Goal: Task Accomplishment & Management: Complete application form

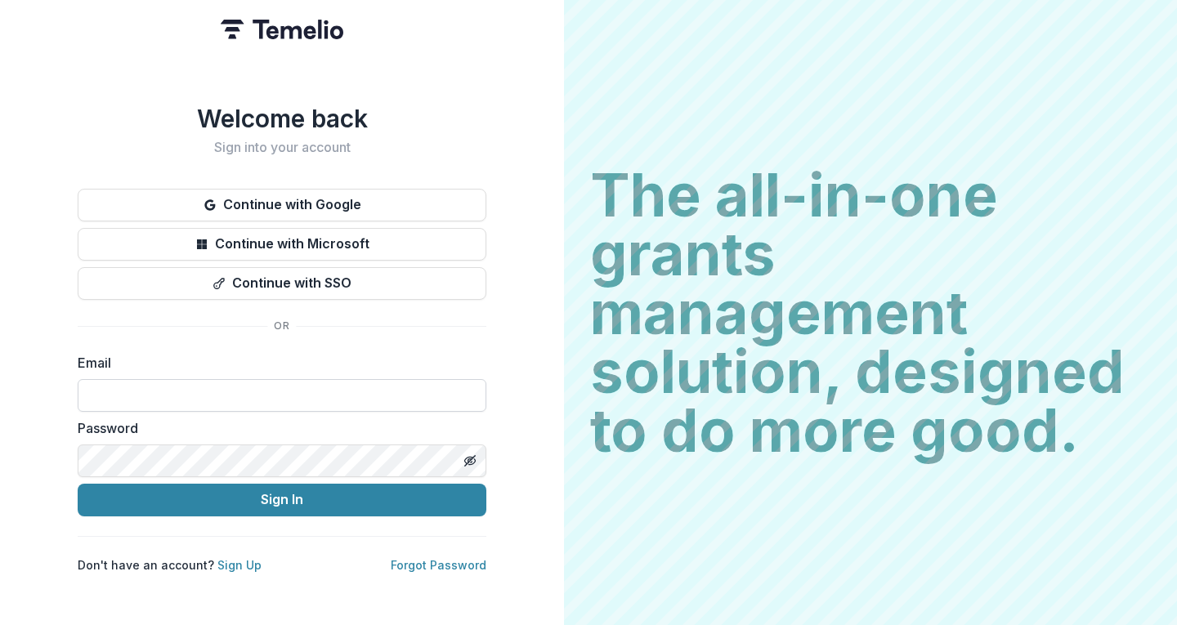
click at [148, 384] on input at bounding box center [282, 395] width 409 height 33
click at [470, 459] on icon "Toggle password visibility" at bounding box center [469, 460] width 3 height 3
click at [137, 379] on input at bounding box center [282, 395] width 409 height 33
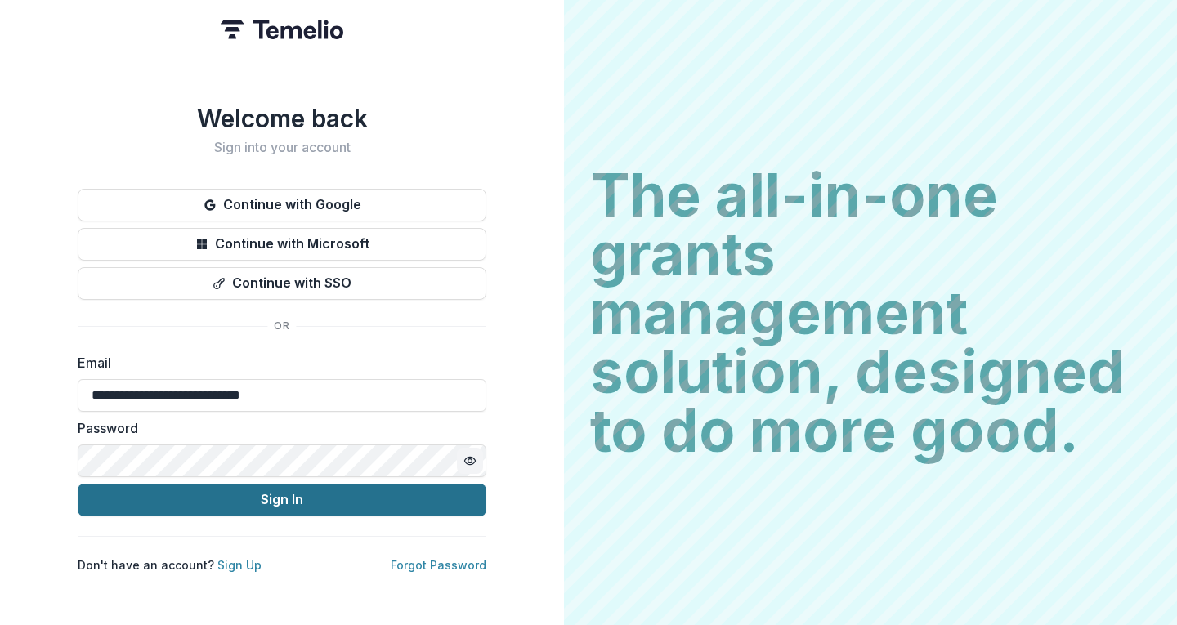
type input "**********"
click at [193, 488] on button "Sign In" at bounding box center [282, 500] width 409 height 33
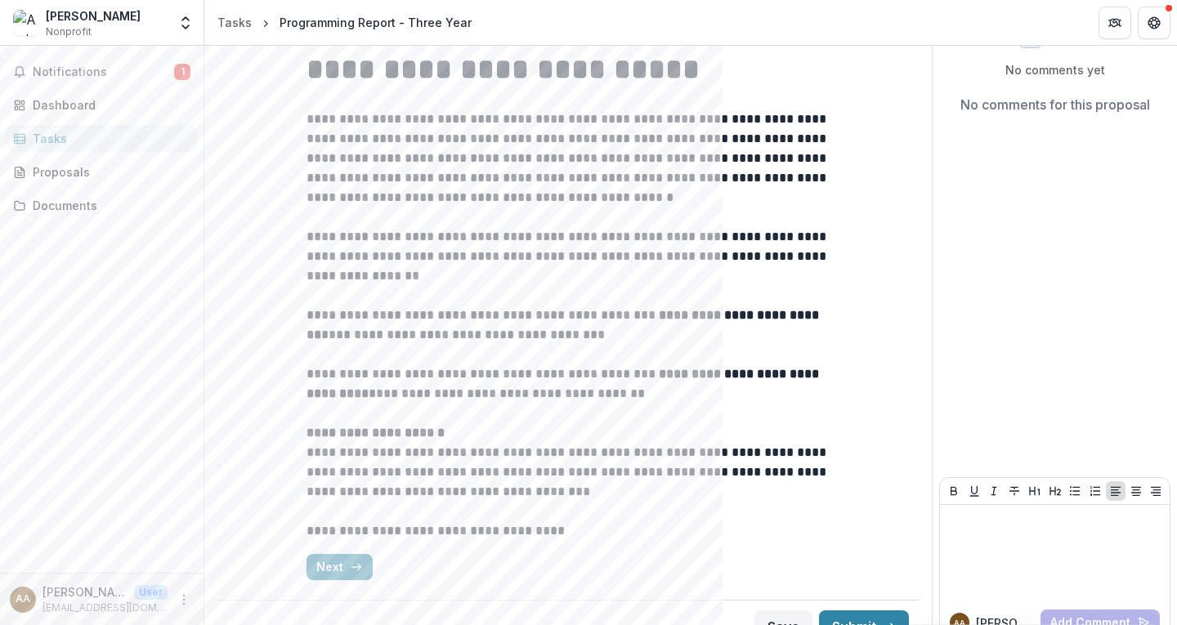
scroll to position [161, 0]
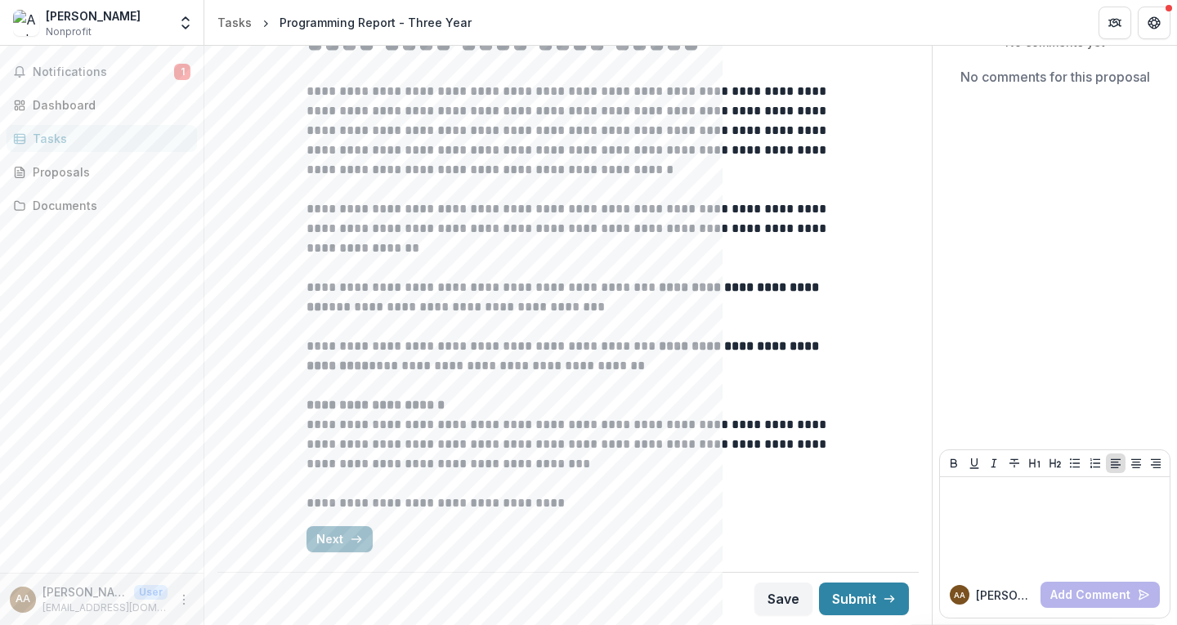
click at [342, 539] on button "Next" at bounding box center [340, 539] width 66 height 26
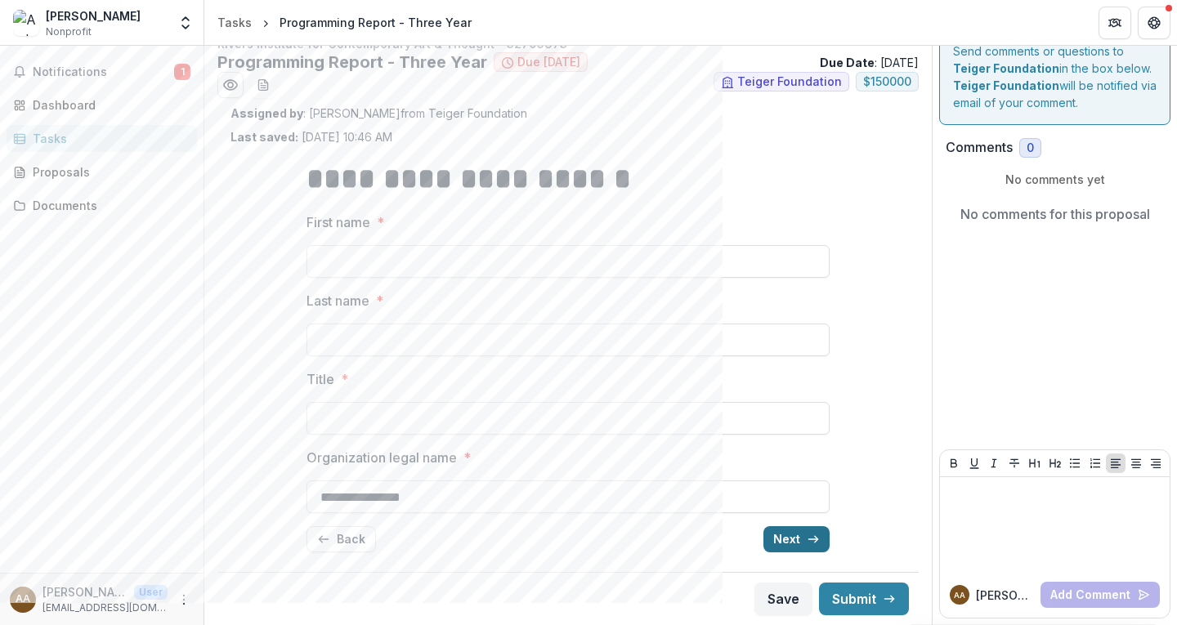
scroll to position [0, 0]
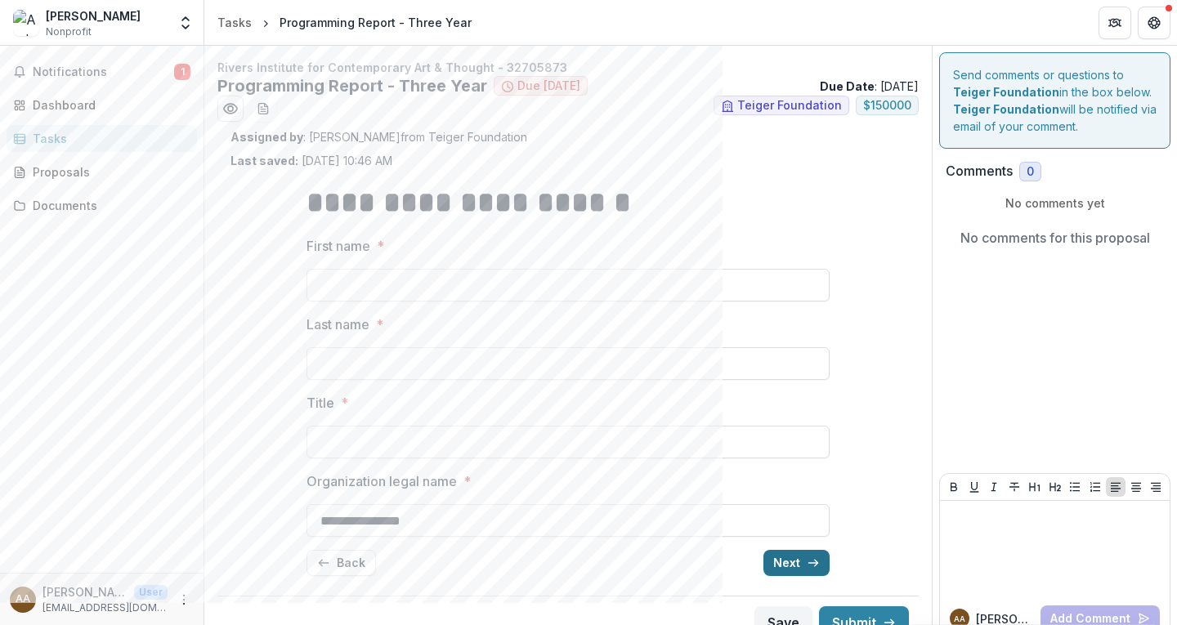
click at [792, 560] on button "Next" at bounding box center [796, 563] width 66 height 26
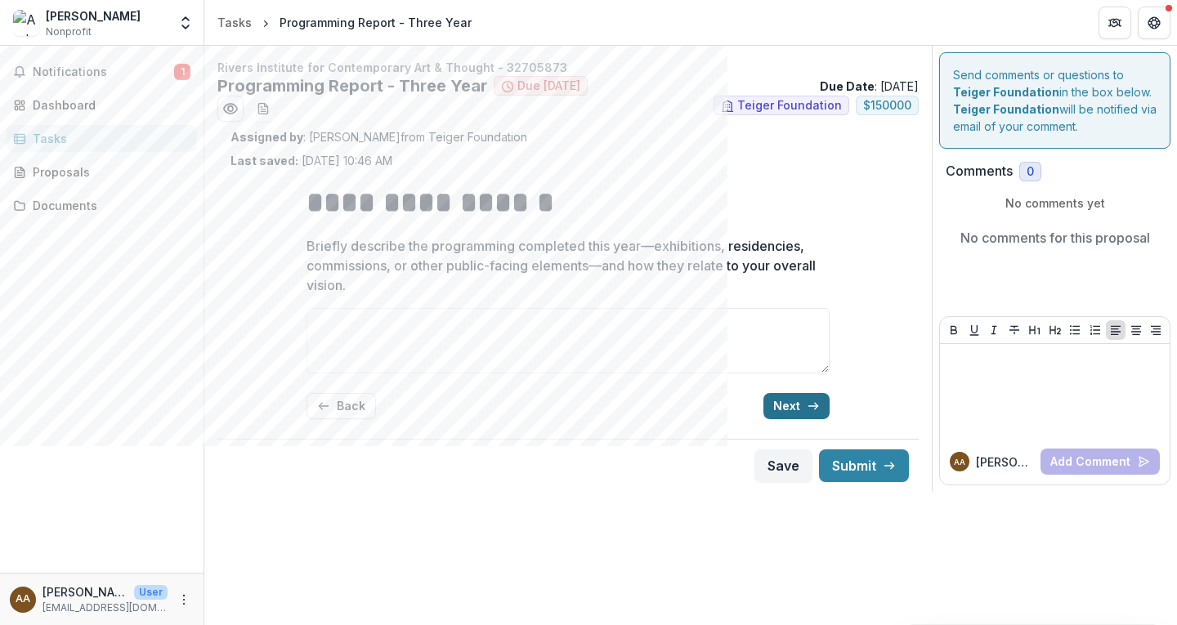
click at [795, 404] on button "Next" at bounding box center [796, 406] width 66 height 26
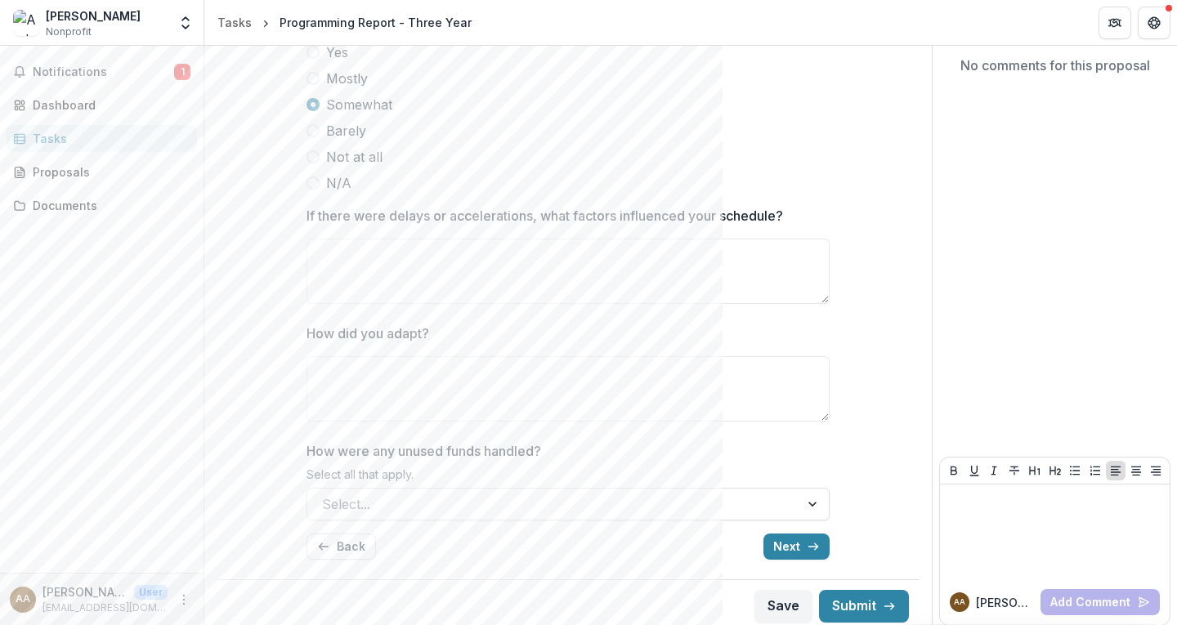
scroll to position [180, 0]
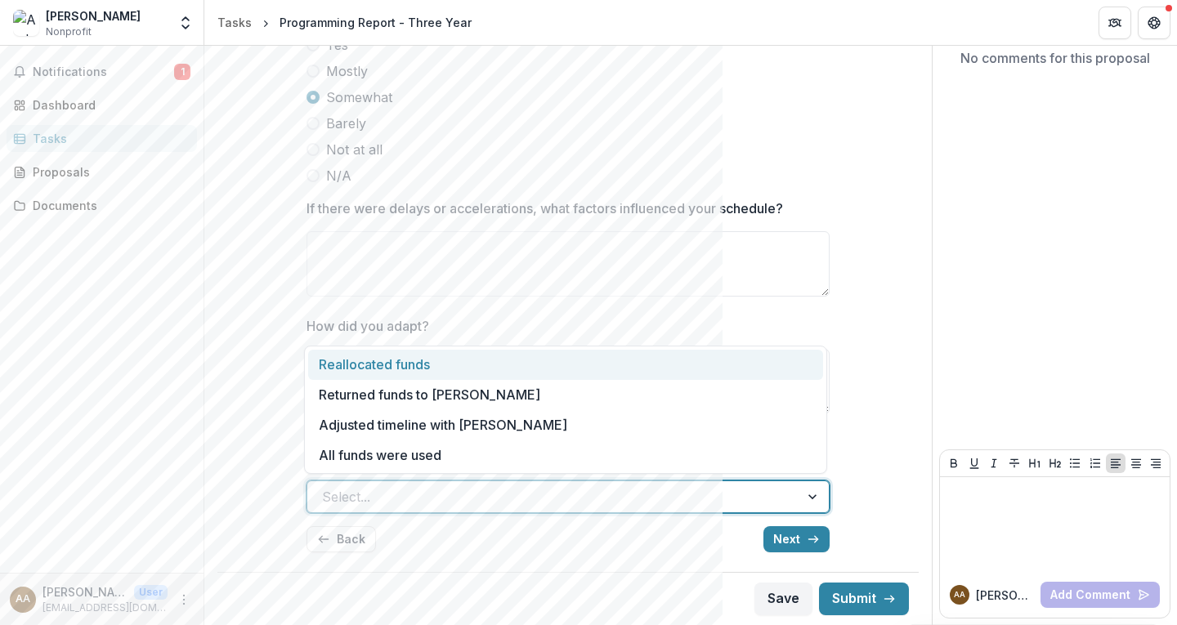
click at [540, 493] on div at bounding box center [553, 497] width 463 height 23
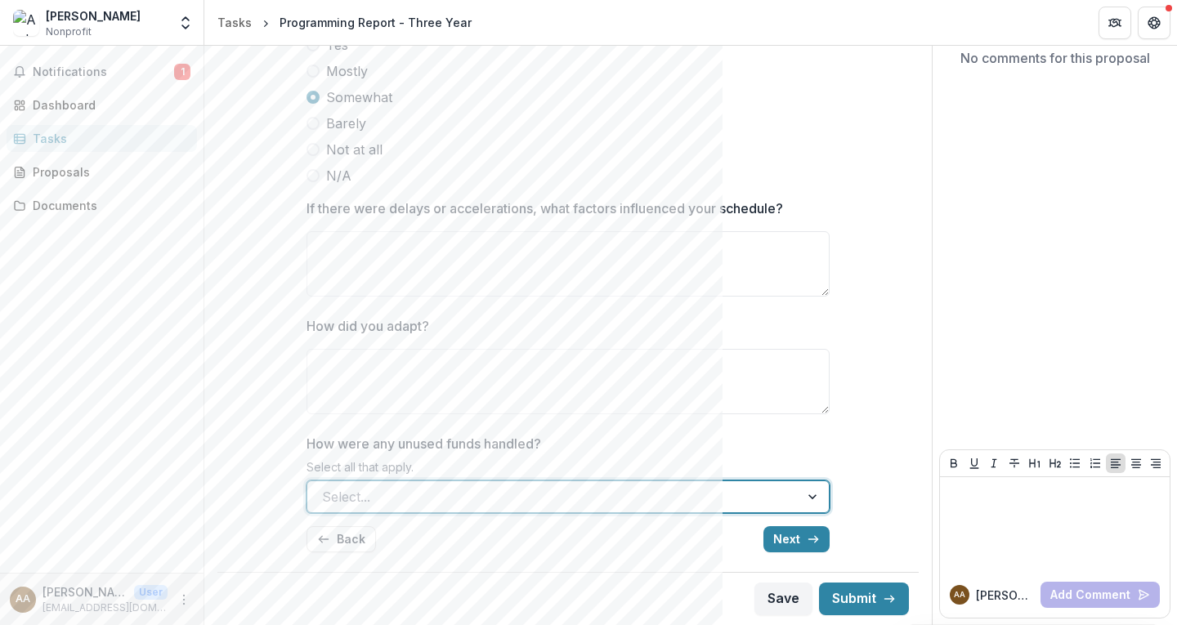
click at [696, 495] on div at bounding box center [553, 497] width 463 height 23
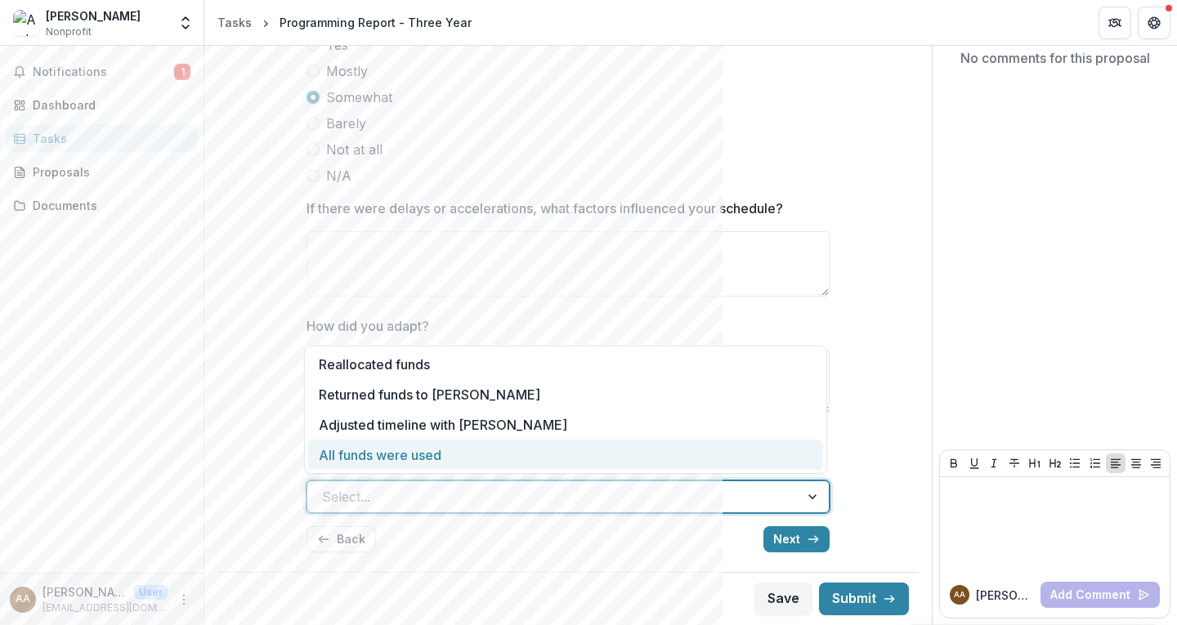
click at [485, 454] on div "All funds were used" at bounding box center [565, 455] width 515 height 30
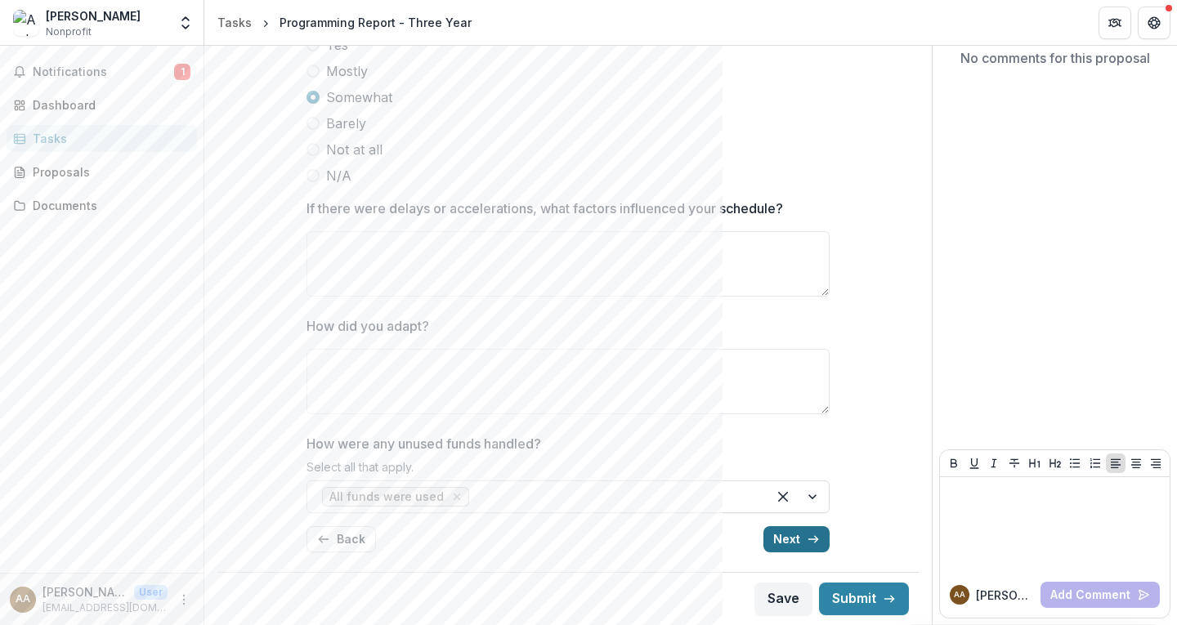
click at [800, 542] on button "Next" at bounding box center [796, 539] width 66 height 26
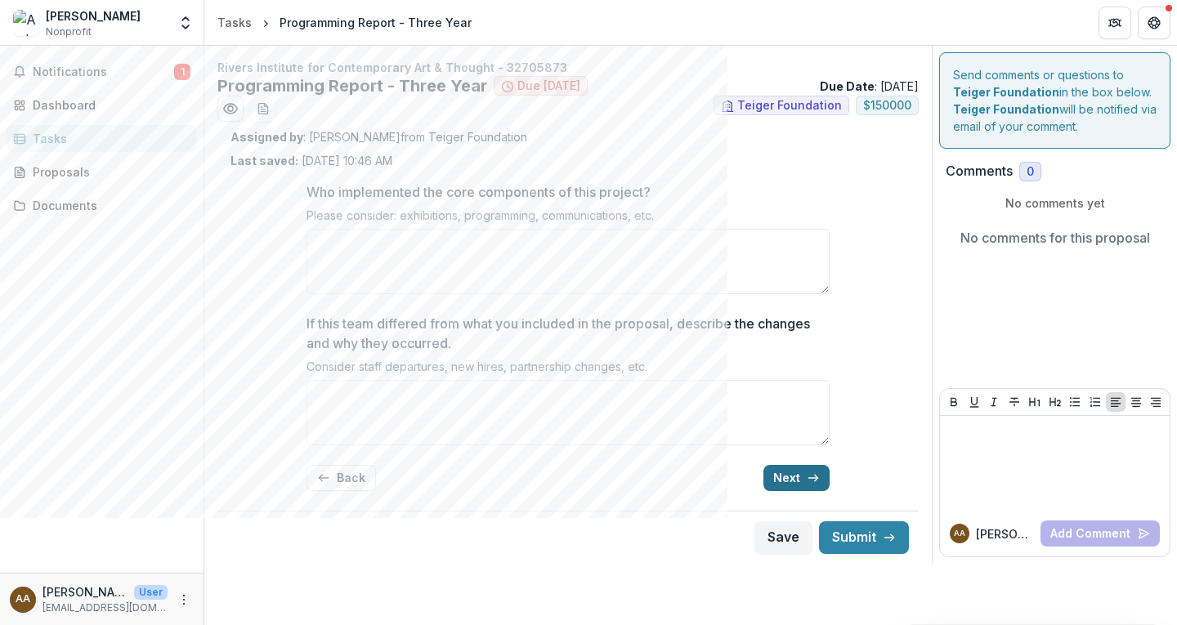
scroll to position [0, 0]
click at [791, 475] on button "Next" at bounding box center [796, 478] width 66 height 26
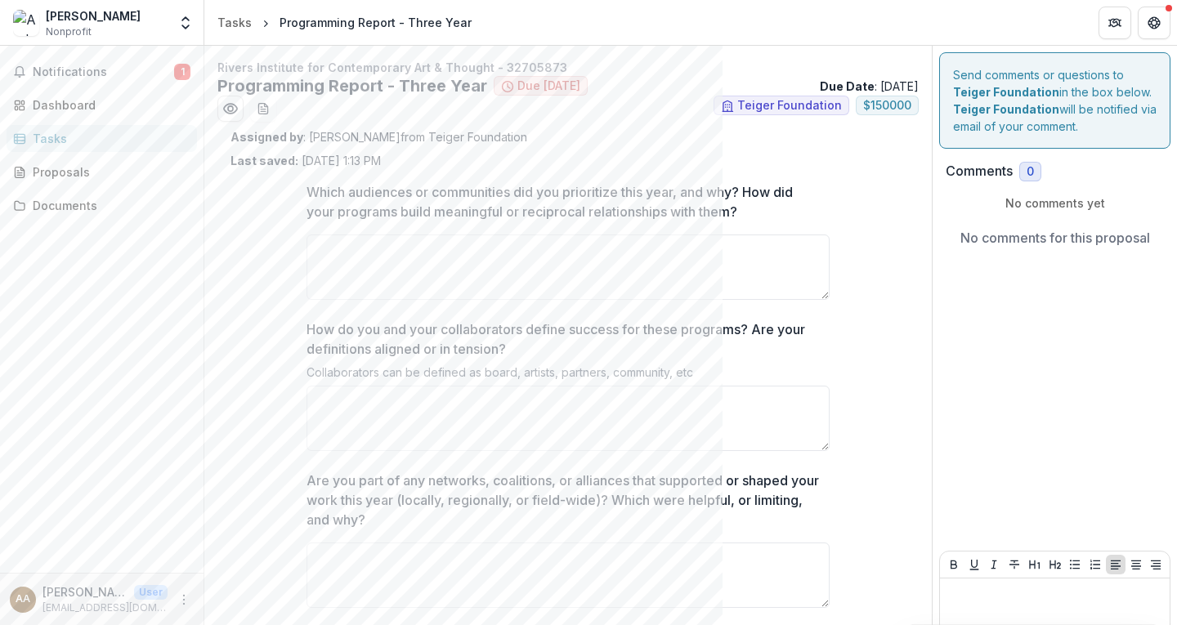
scroll to position [101, 0]
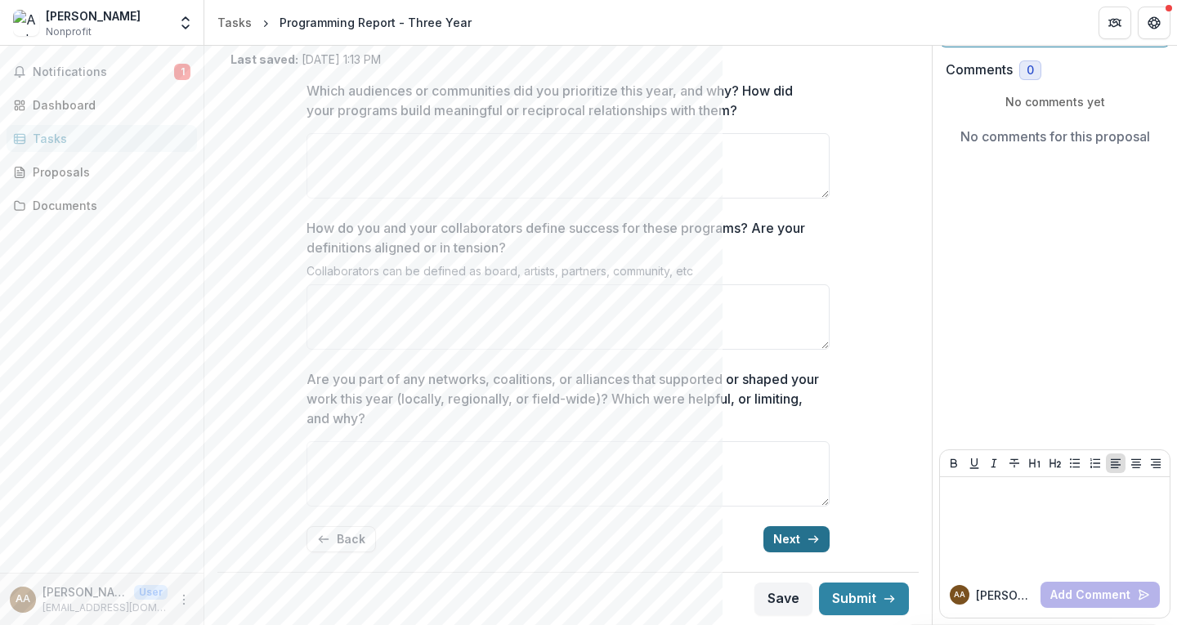
click at [776, 543] on button "Next" at bounding box center [796, 539] width 66 height 26
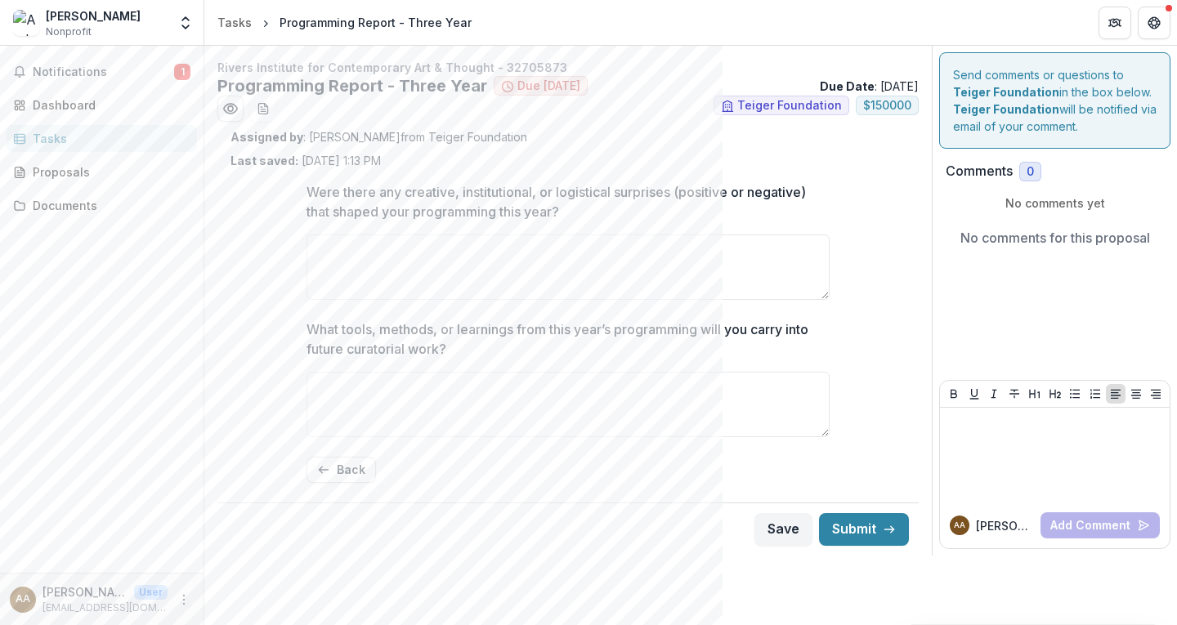
scroll to position [0, 0]
click at [352, 473] on button "Back" at bounding box center [341, 470] width 69 height 26
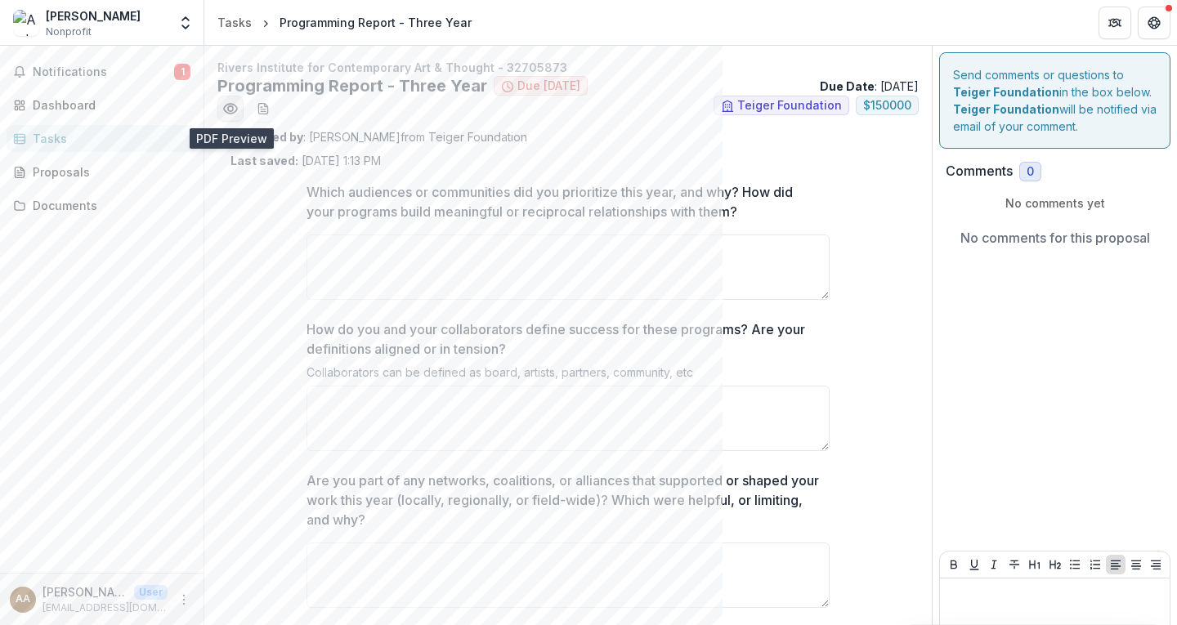
click at [231, 104] on icon "Preview 72bff74b-9a20-400a-b1d2-f116be643931.pdf" at bounding box center [230, 109] width 13 height 10
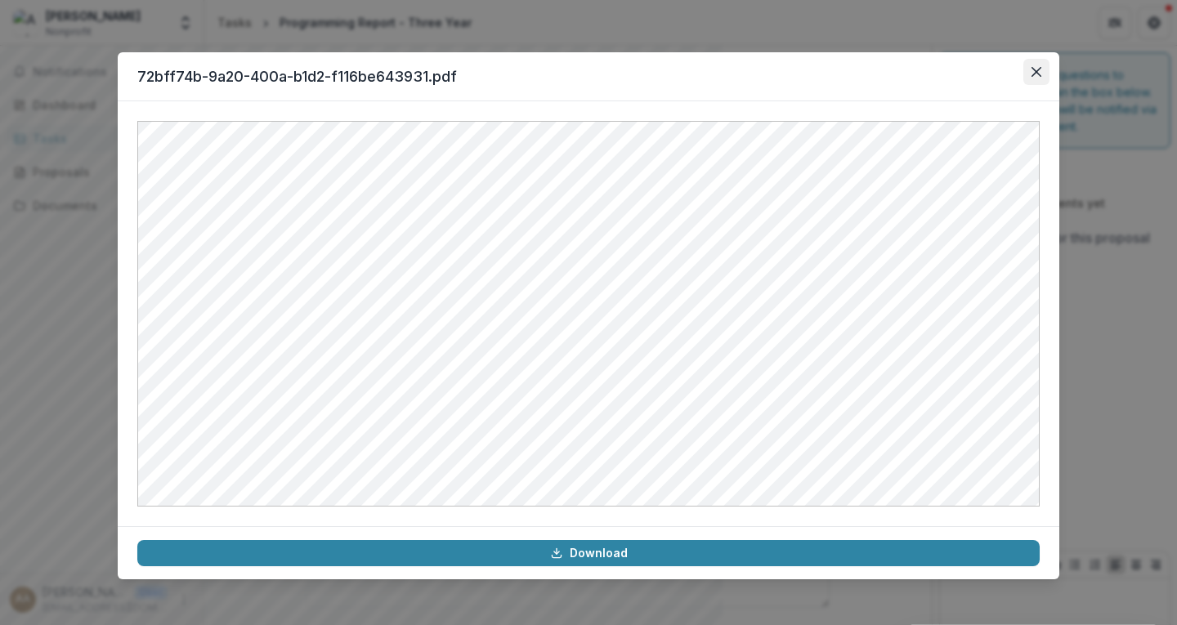
click at [1038, 74] on icon "Close" at bounding box center [1037, 72] width 10 height 10
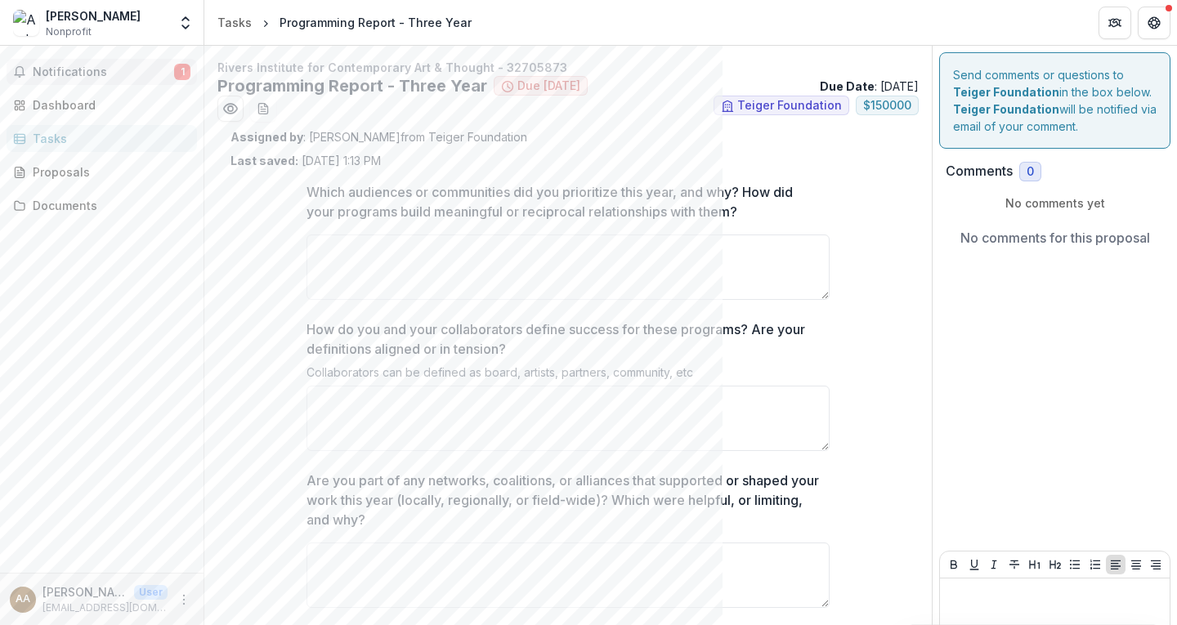
click at [92, 67] on span "Notifications" at bounding box center [103, 72] width 141 height 14
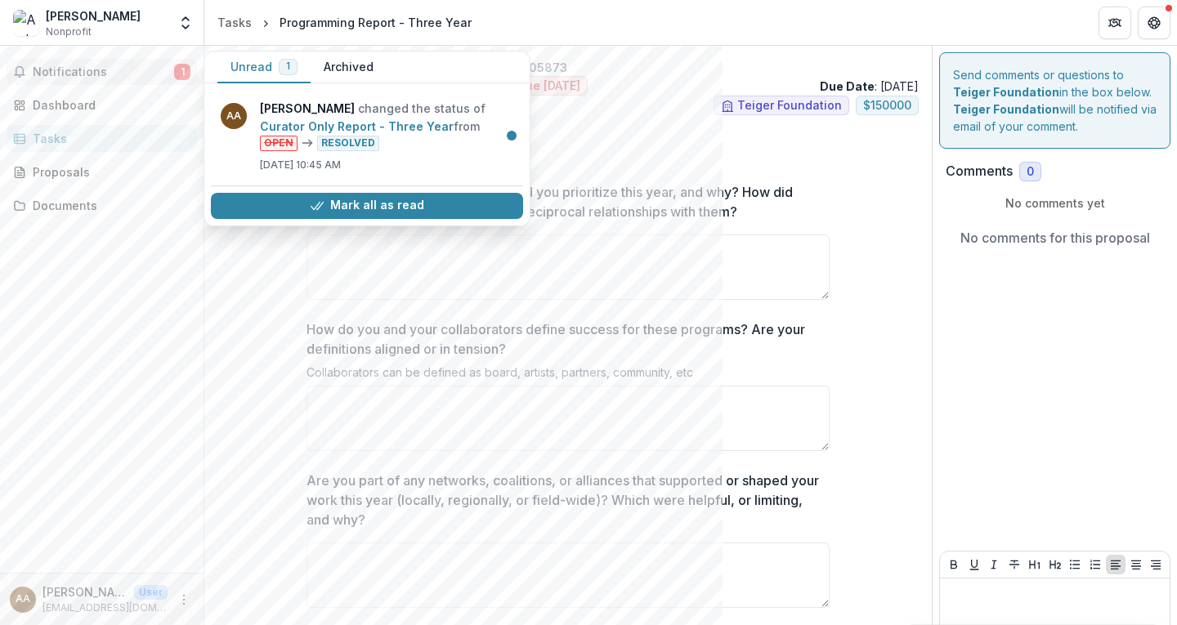
click at [92, 67] on span "Notifications" at bounding box center [103, 72] width 141 height 14
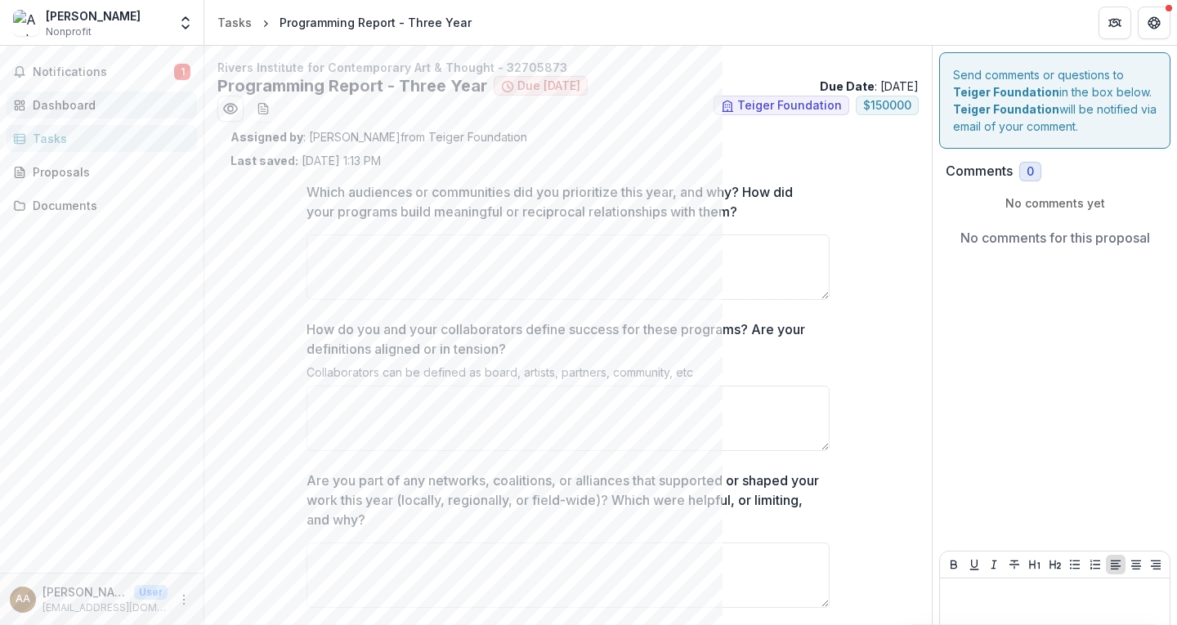
click at [69, 101] on div "Dashboard" at bounding box center [108, 104] width 151 height 17
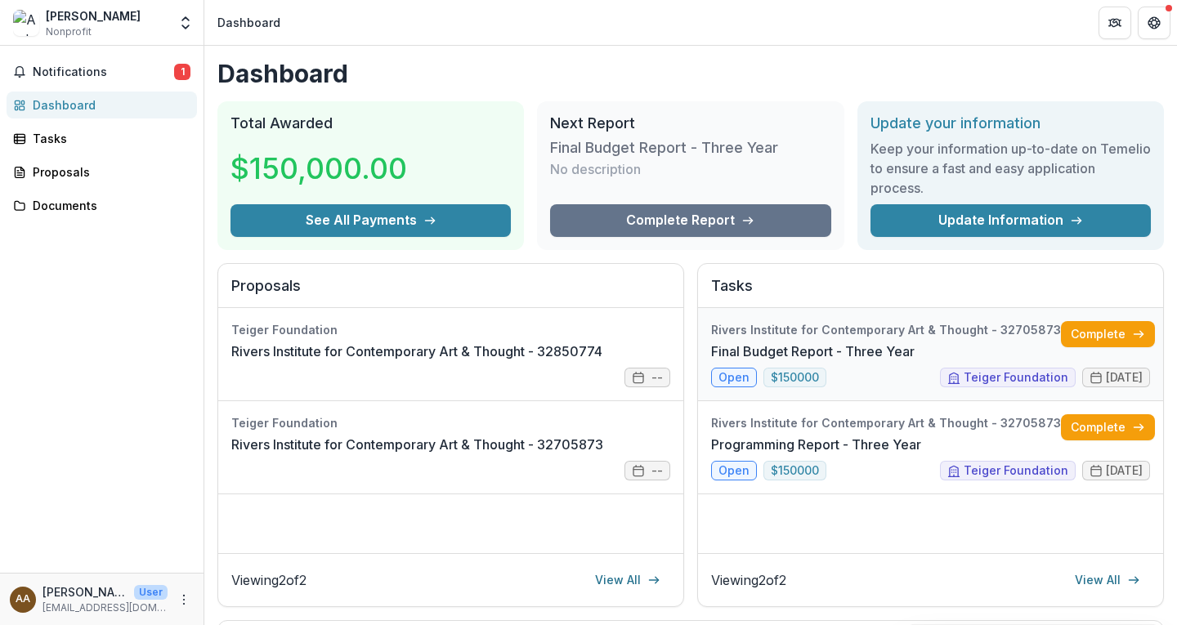
click at [732, 361] on link "Final Budget Report - Three Year" at bounding box center [813, 352] width 204 height 20
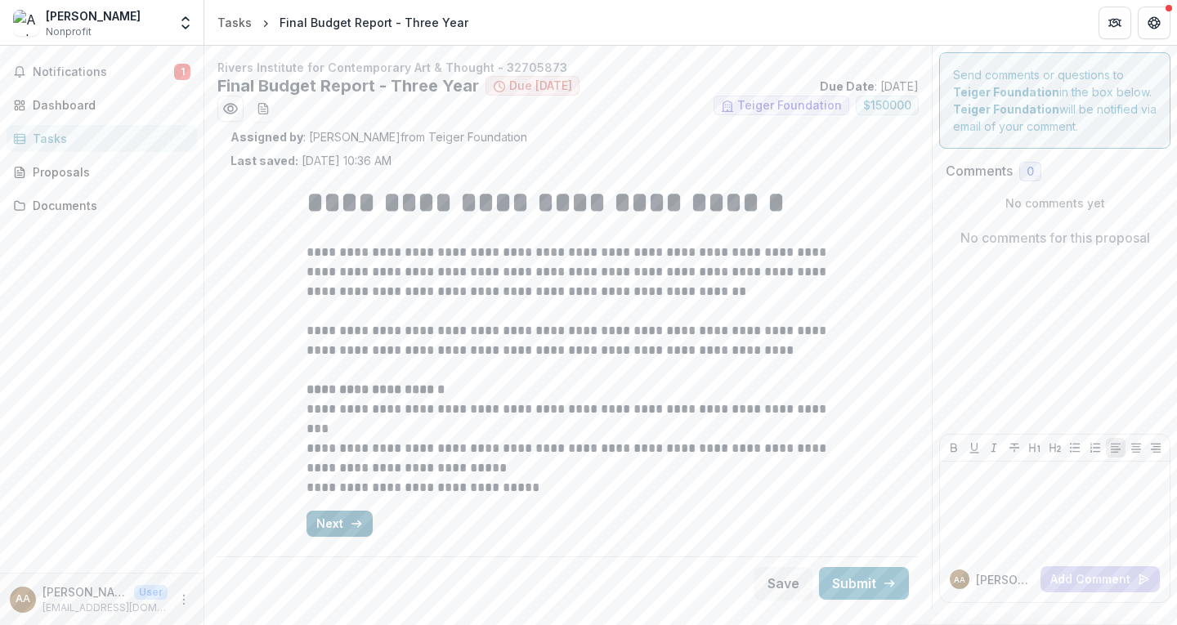
click at [342, 521] on button "Next" at bounding box center [340, 524] width 66 height 26
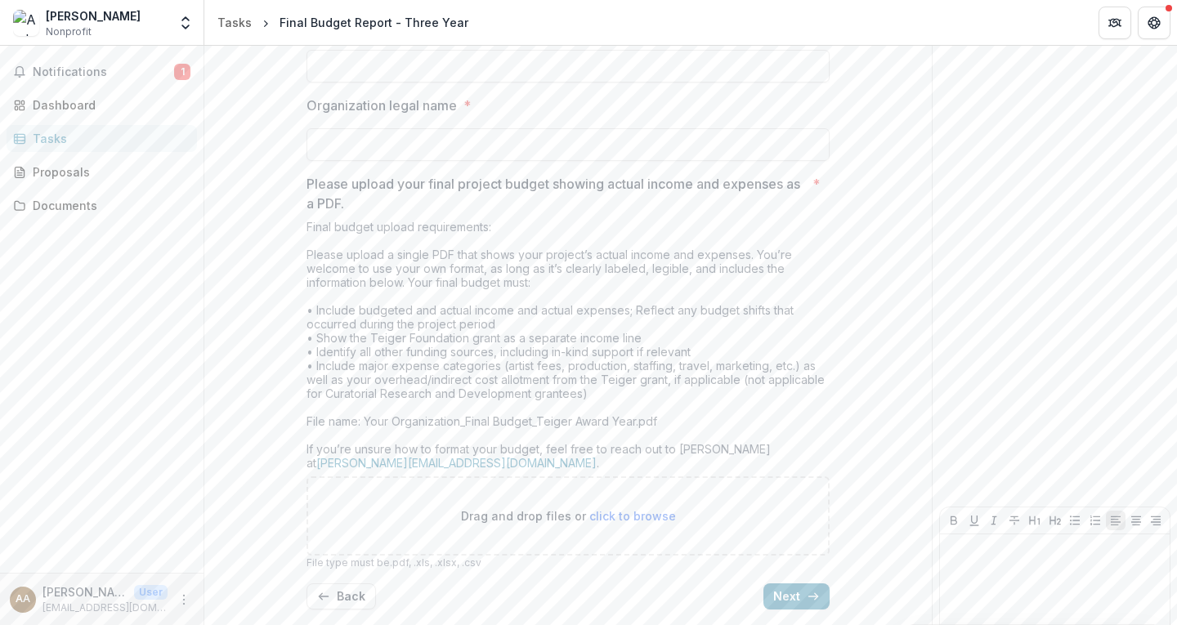
scroll to position [379, 0]
click at [83, 176] on div "Proposals" at bounding box center [108, 171] width 151 height 17
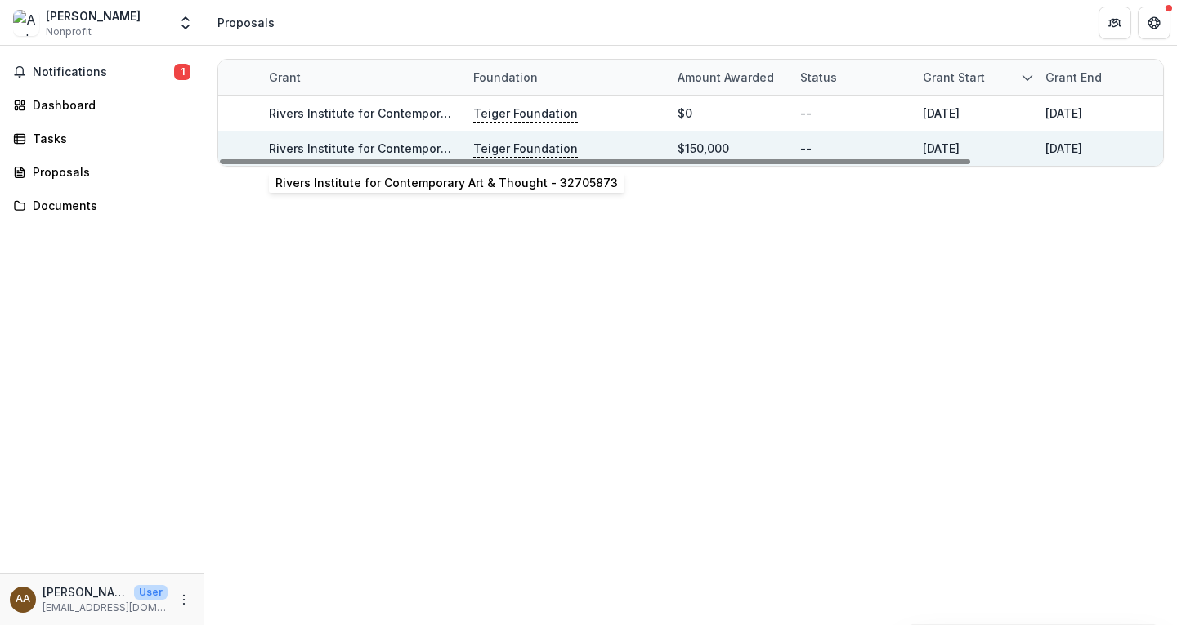
click at [397, 149] on link "Rivers Institute for Contemporary Art & Thought - 32705873" at bounding box center [440, 148] width 342 height 14
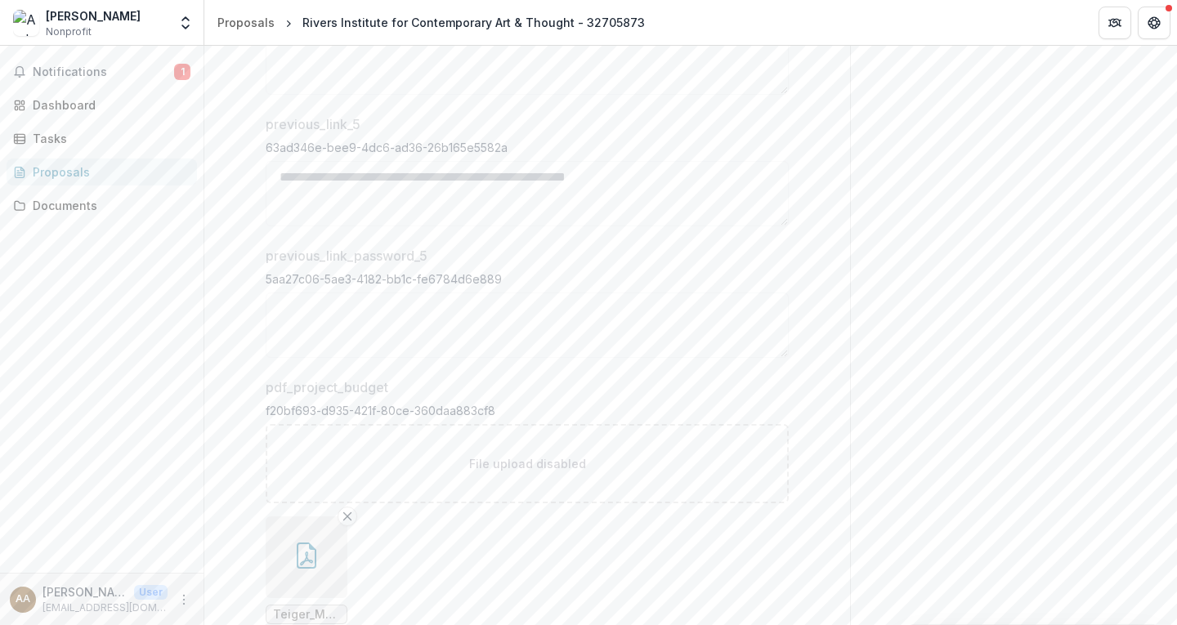
scroll to position [7035, 0]
click at [297, 540] on button "button" at bounding box center [307, 564] width 82 height 82
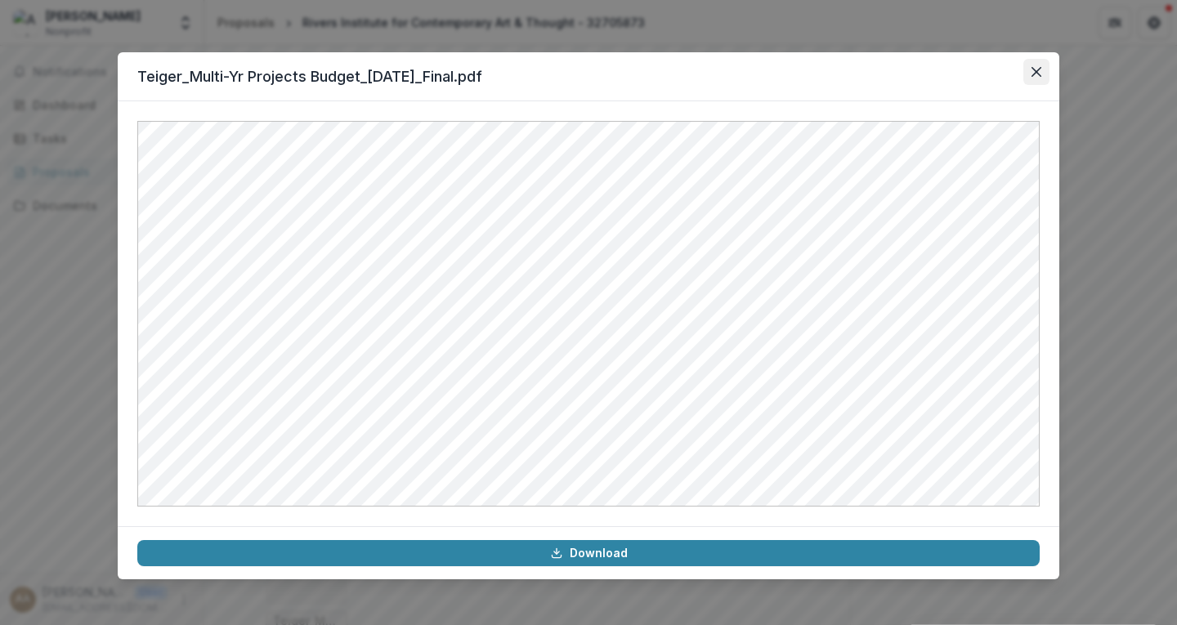
click at [1038, 60] on button "Close" at bounding box center [1036, 72] width 26 height 26
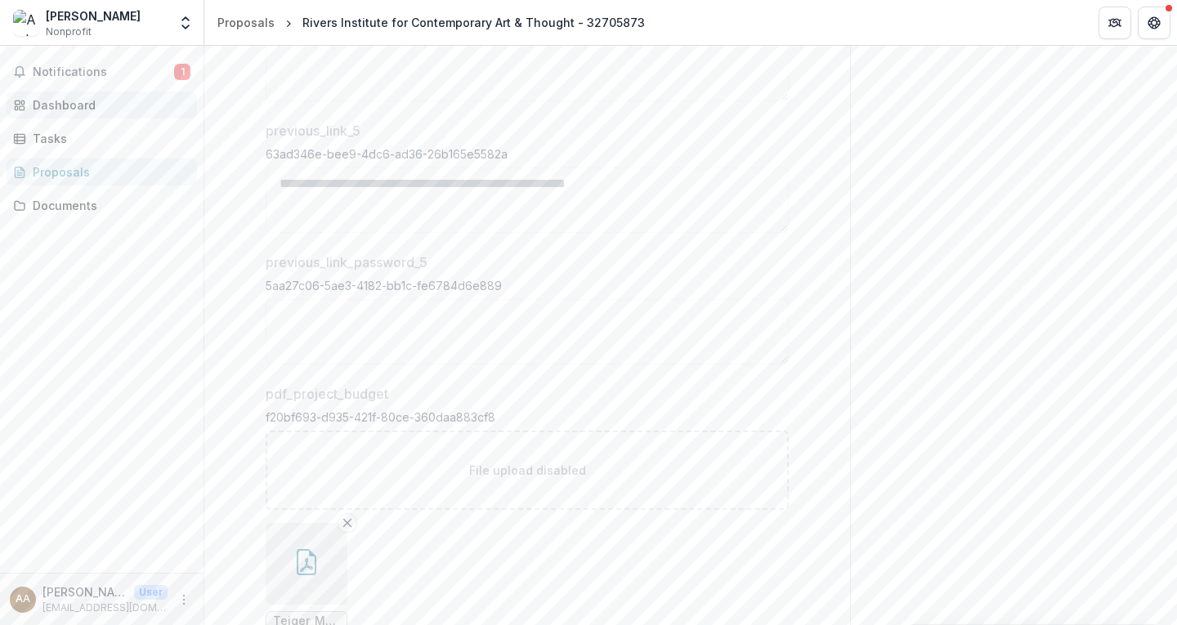
click at [60, 104] on div "Dashboard" at bounding box center [108, 104] width 151 height 17
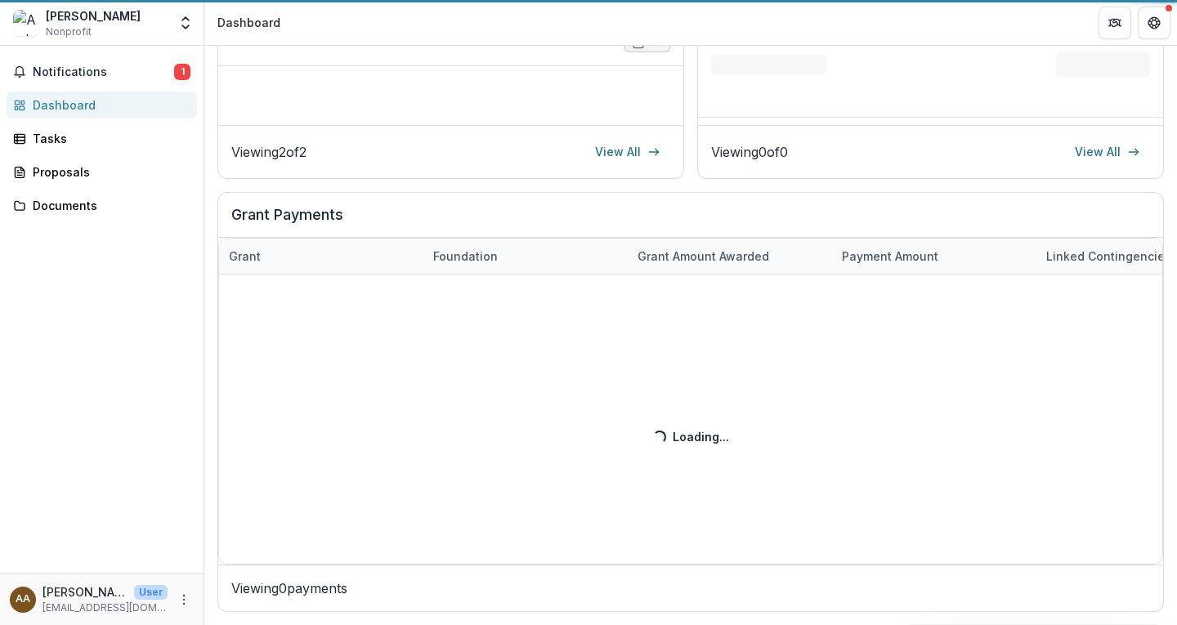
scroll to position [428, 0]
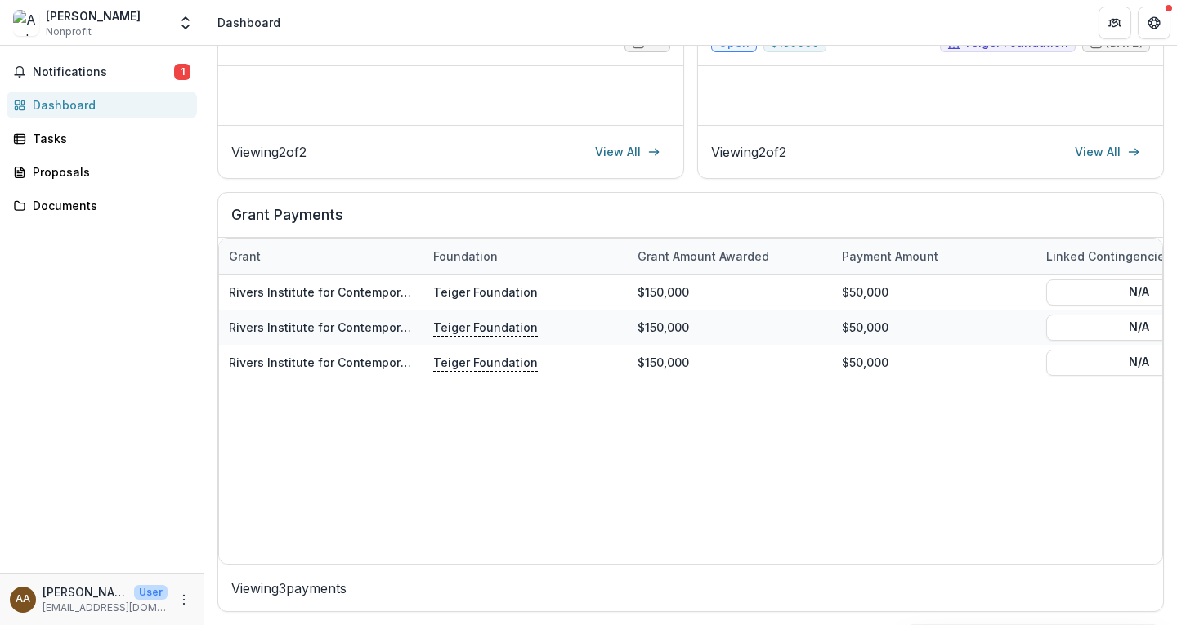
drag, startPoint x: 1170, startPoint y: 372, endPoint x: 1172, endPoint y: 305, distance: 67.1
click at [1172, 305] on div "Dashboard Total Awarded $150,000.00 See All Payments Next Report Final Budget R…" at bounding box center [690, 336] width 973 height 580
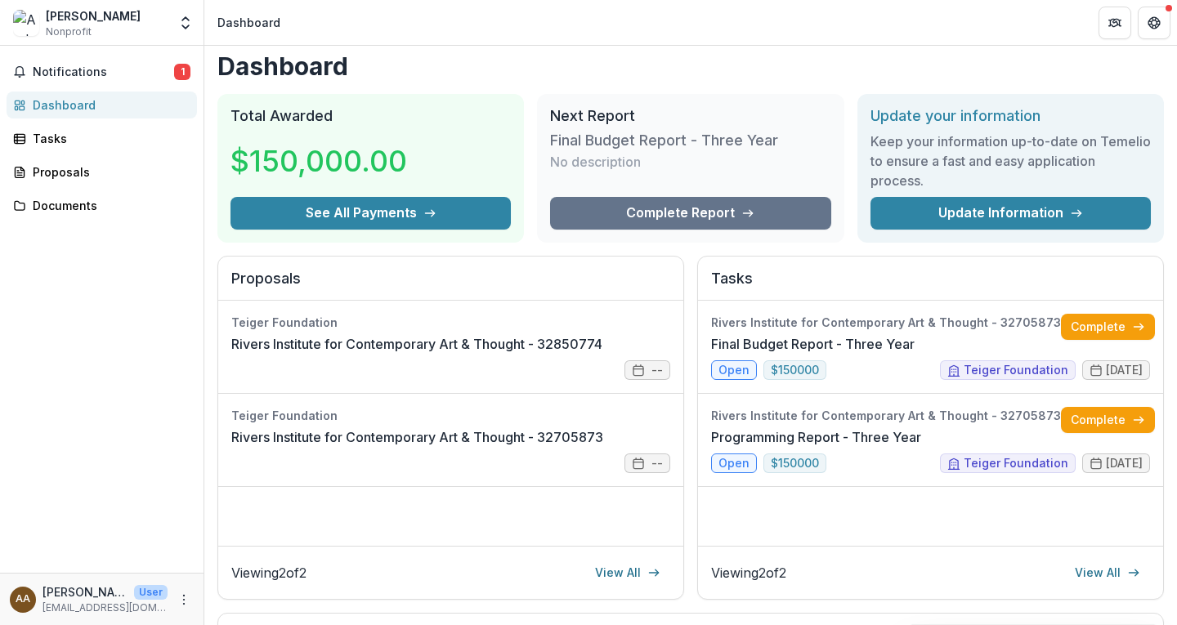
scroll to position [0, 0]
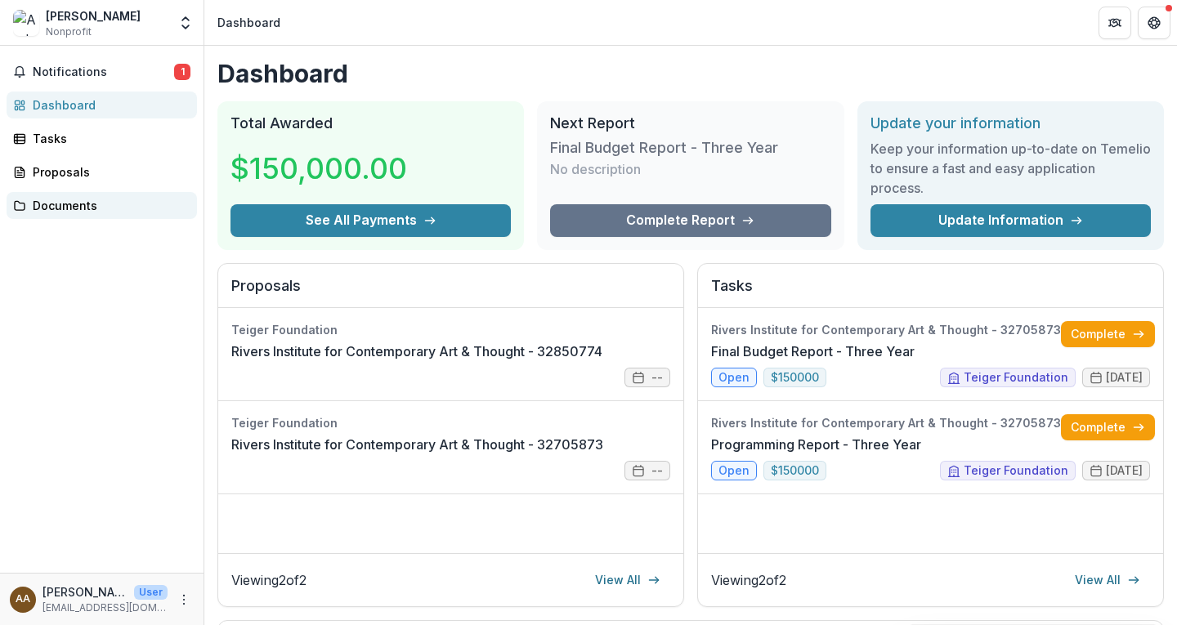
click at [68, 204] on div "Documents" at bounding box center [108, 205] width 151 height 17
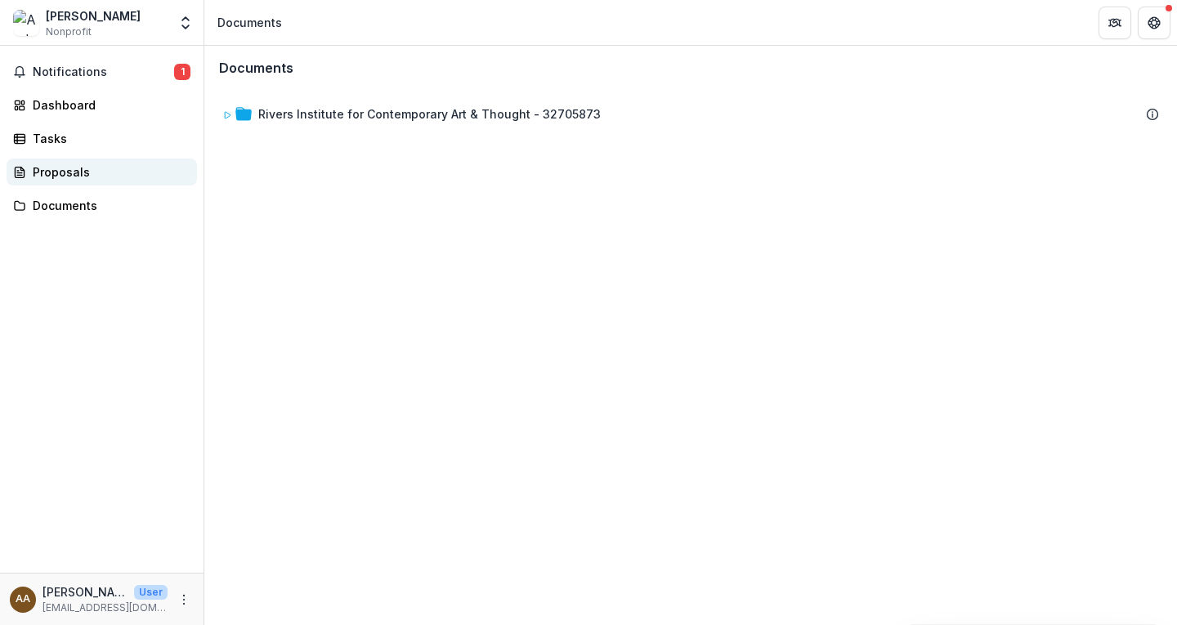
click at [52, 176] on div "Proposals" at bounding box center [108, 171] width 151 height 17
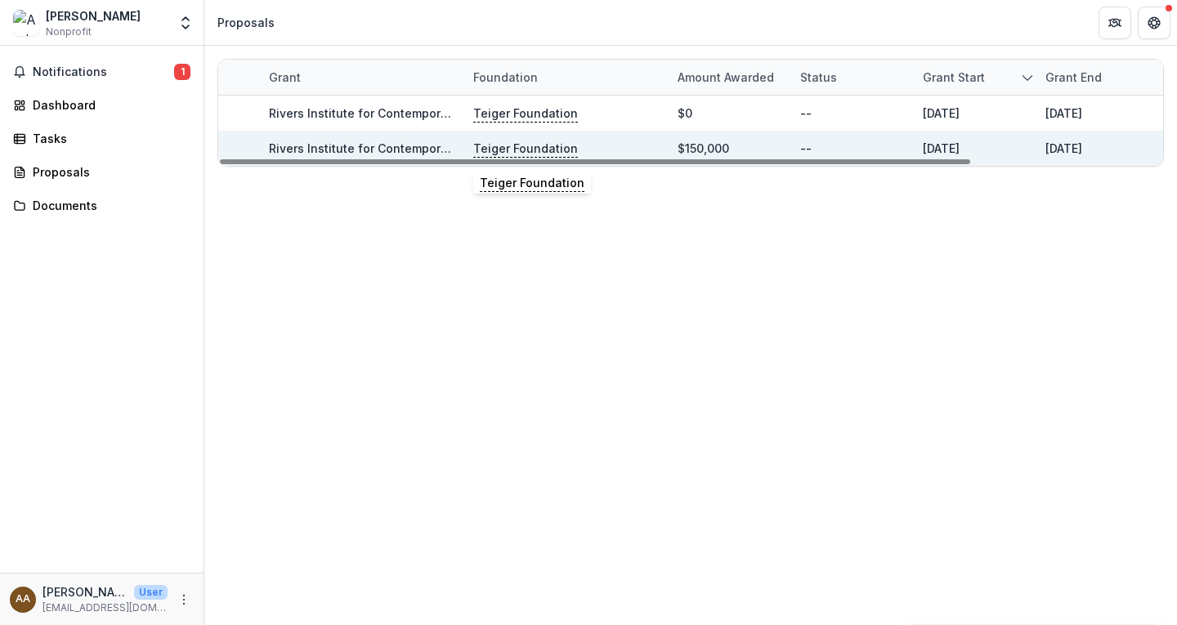
click at [619, 139] on div "Teiger Foundation" at bounding box center [565, 148] width 185 height 35
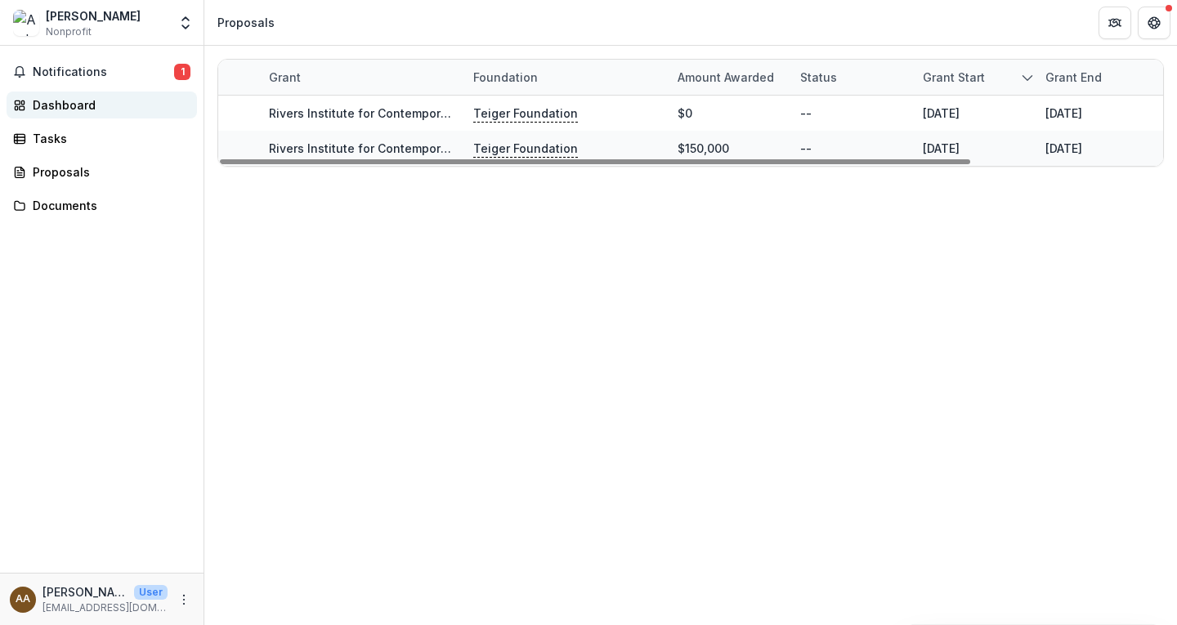
click at [63, 98] on div "Dashboard" at bounding box center [108, 104] width 151 height 17
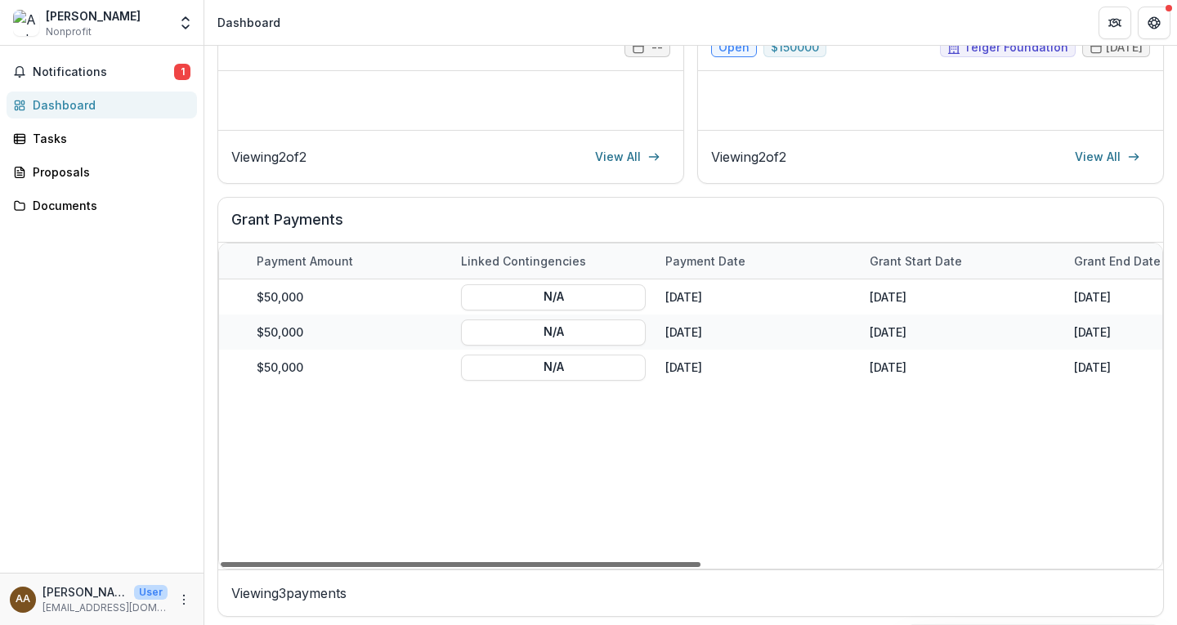
scroll to position [0, 611]
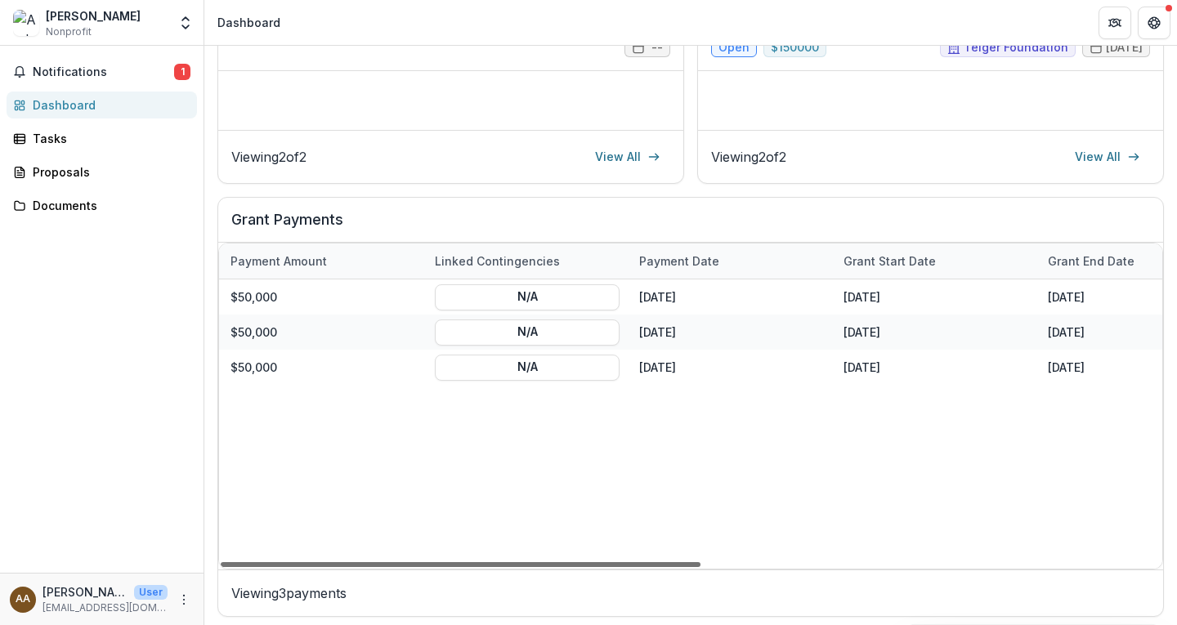
drag, startPoint x: 652, startPoint y: 565, endPoint x: 963, endPoint y: 584, distance: 311.2
click at [701, 567] on div at bounding box center [461, 564] width 480 height 5
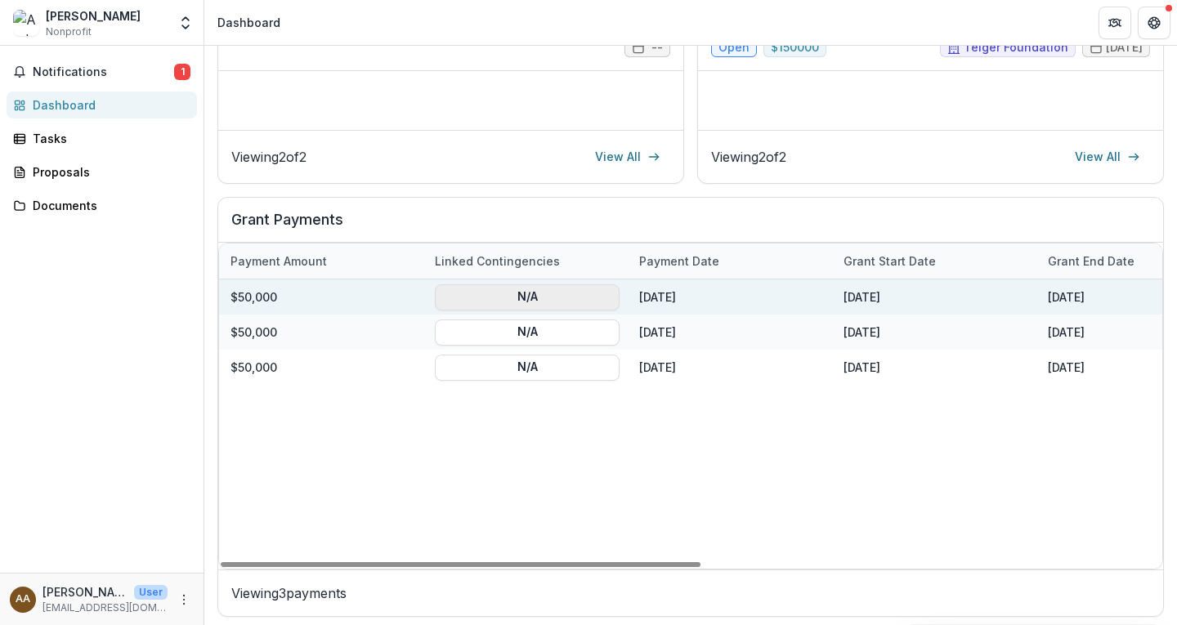
click at [526, 293] on button "N/A" at bounding box center [527, 297] width 185 height 26
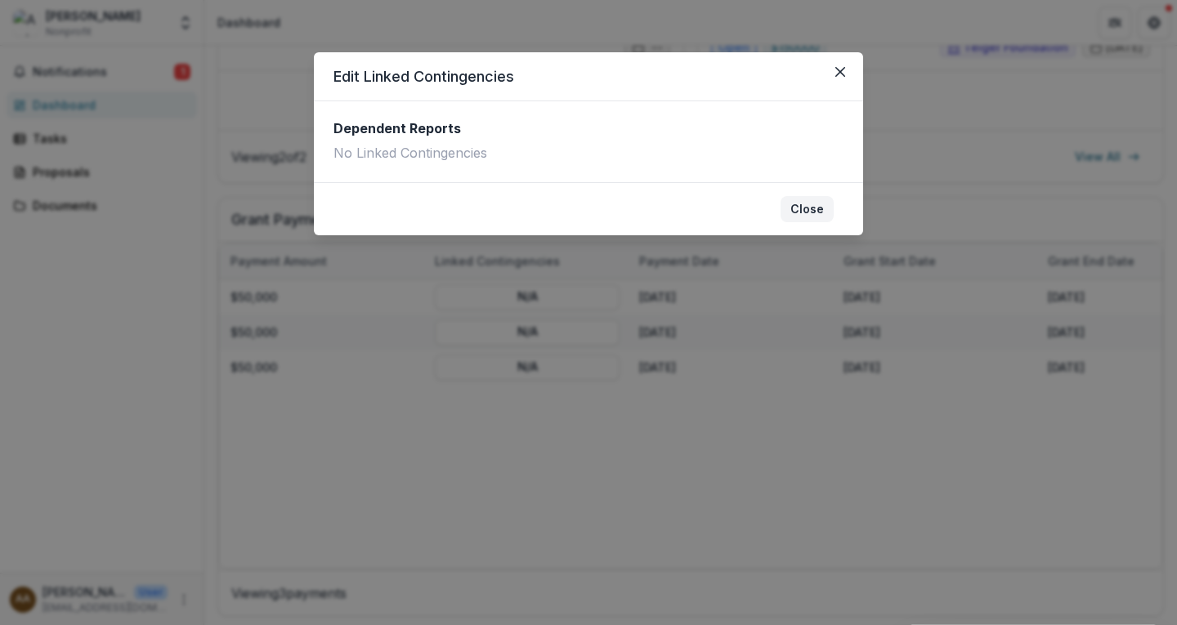
click at [804, 199] on button "Close" at bounding box center [807, 209] width 53 height 26
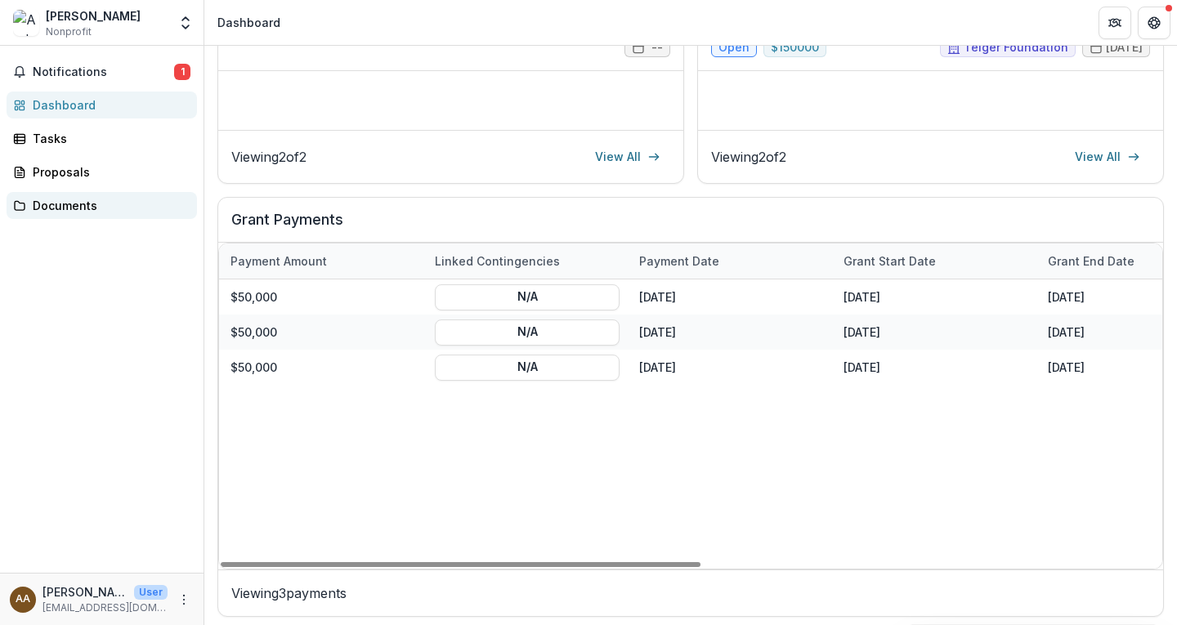
click at [65, 210] on div "Documents" at bounding box center [108, 205] width 151 height 17
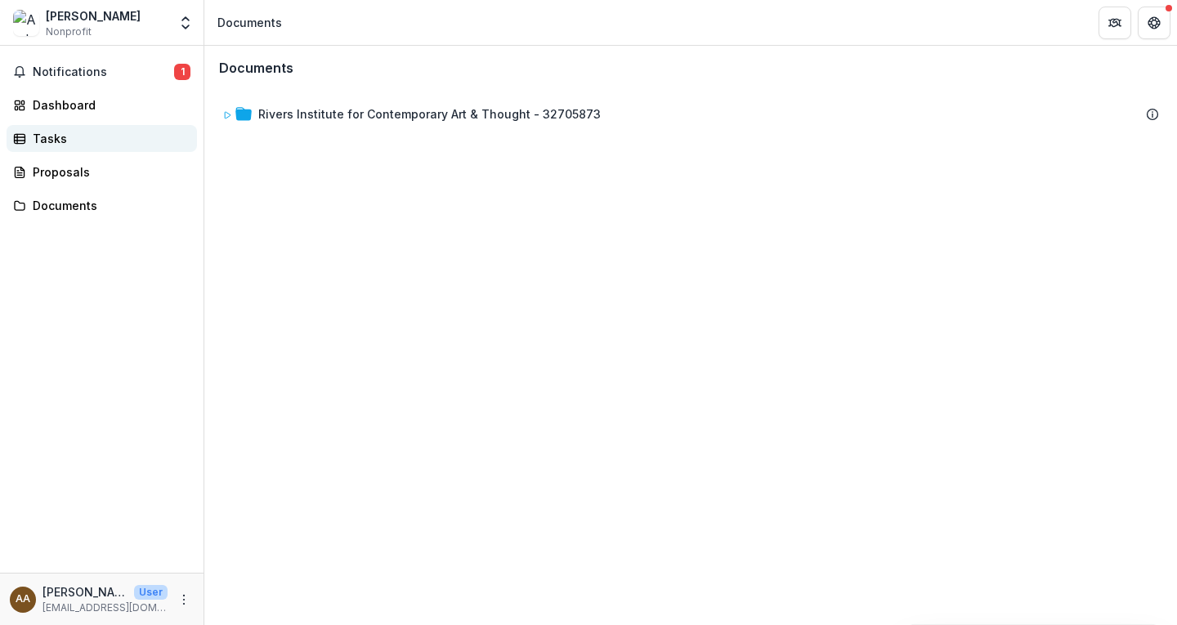
click at [62, 144] on div "Tasks" at bounding box center [108, 138] width 151 height 17
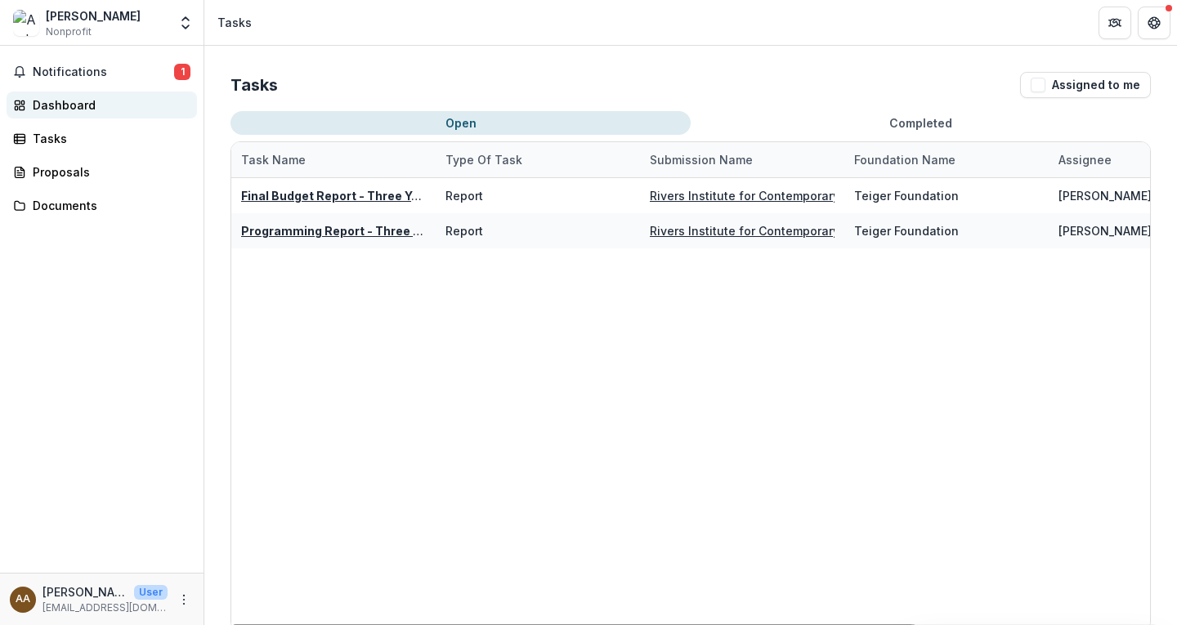
click at [67, 110] on div "Dashboard" at bounding box center [108, 104] width 151 height 17
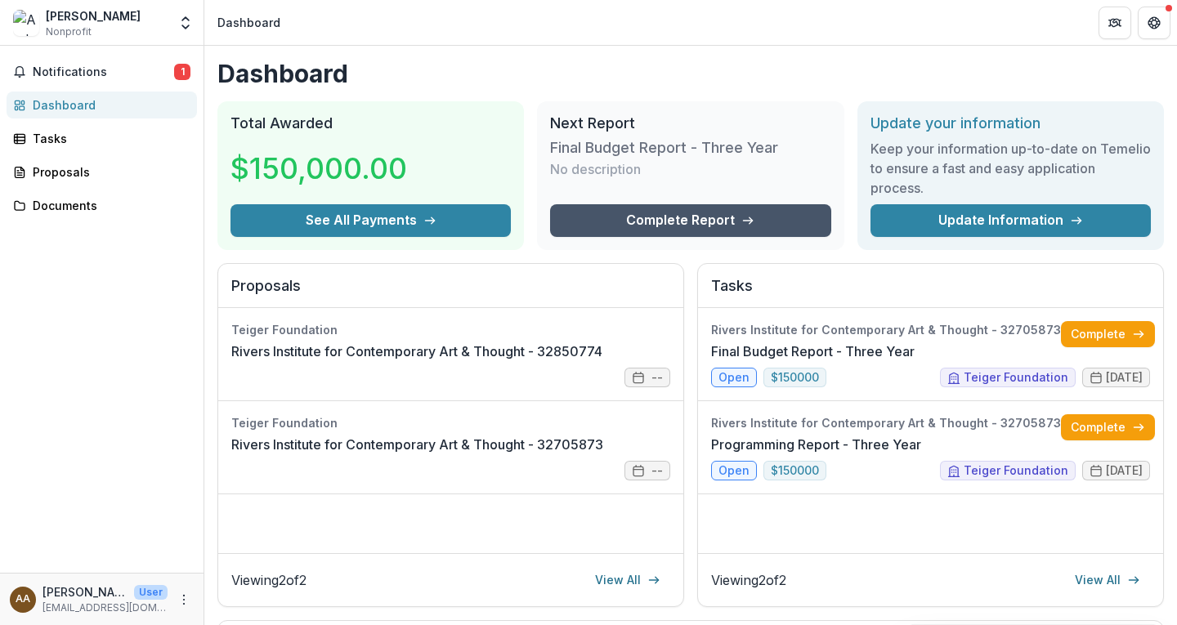
click at [665, 220] on link "Complete Report" at bounding box center [690, 220] width 280 height 33
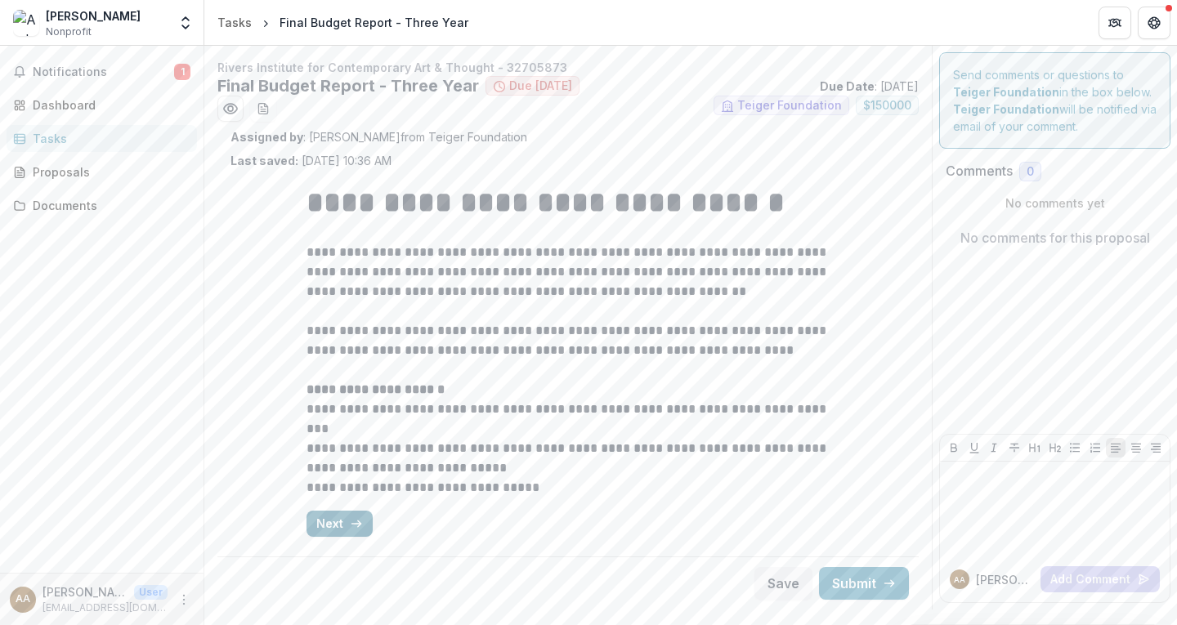
click at [343, 518] on button "Next" at bounding box center [340, 524] width 66 height 26
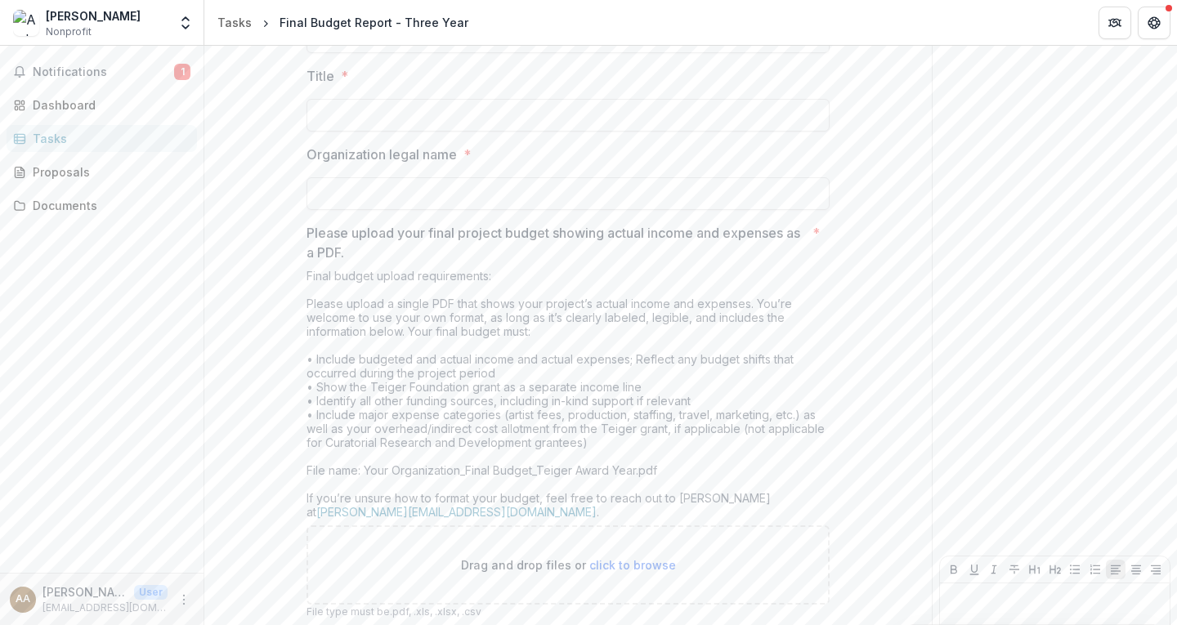
scroll to position [360, 0]
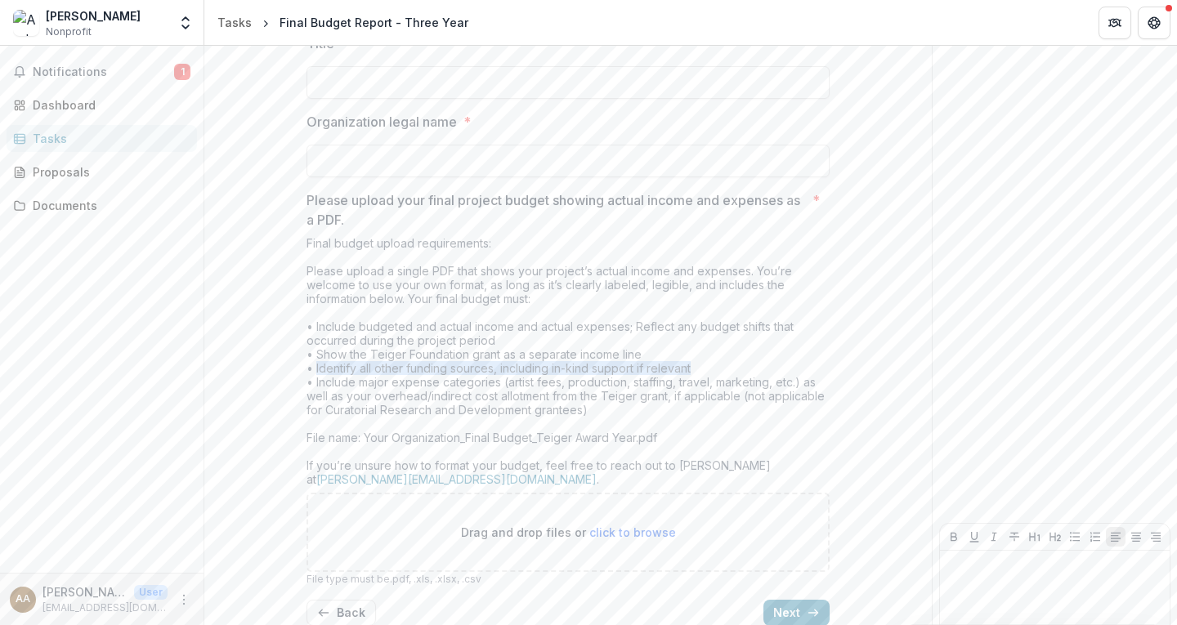
drag, startPoint x: 312, startPoint y: 364, endPoint x: 718, endPoint y: 375, distance: 405.6
click at [718, 375] on div "Final budget upload requirements: Please upload a single PDF that shows your pr…" at bounding box center [568, 364] width 523 height 257
